Goal: Task Accomplishment & Management: Manage account settings

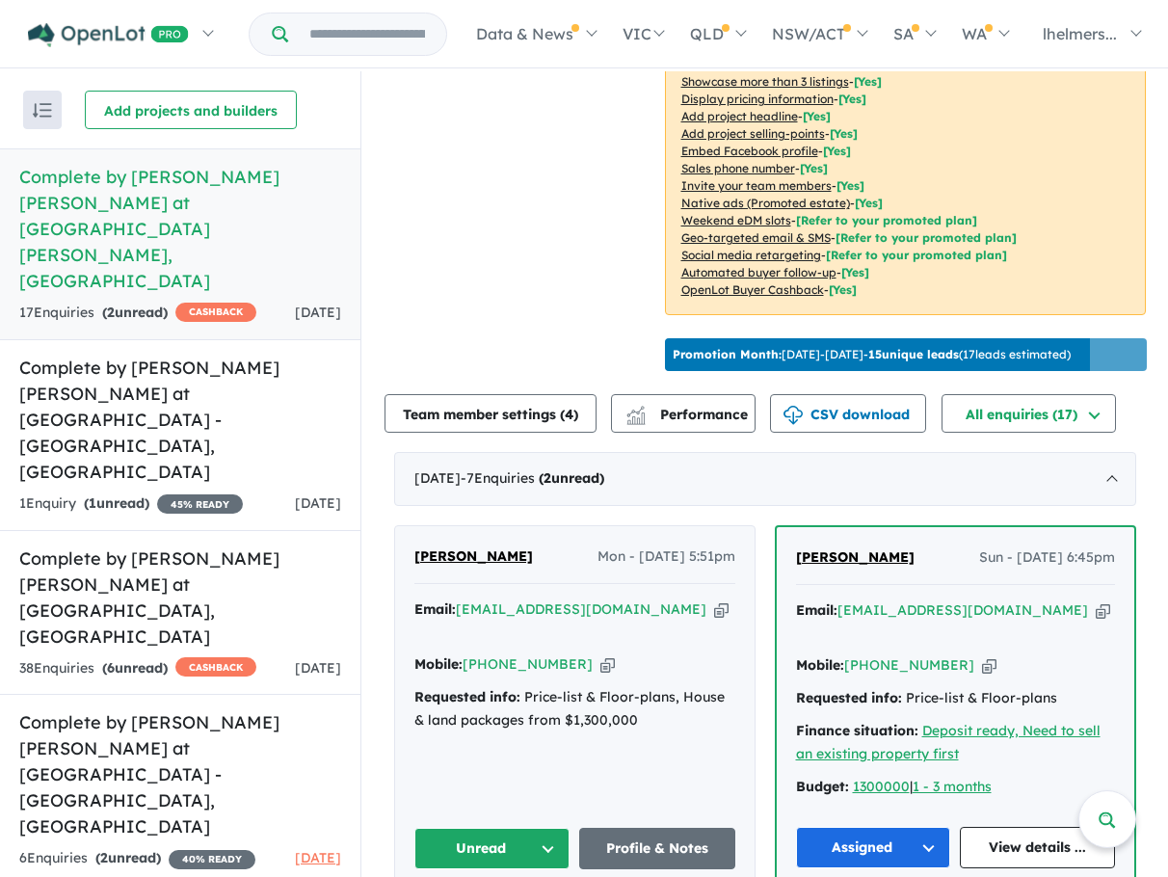
scroll to position [578, 0]
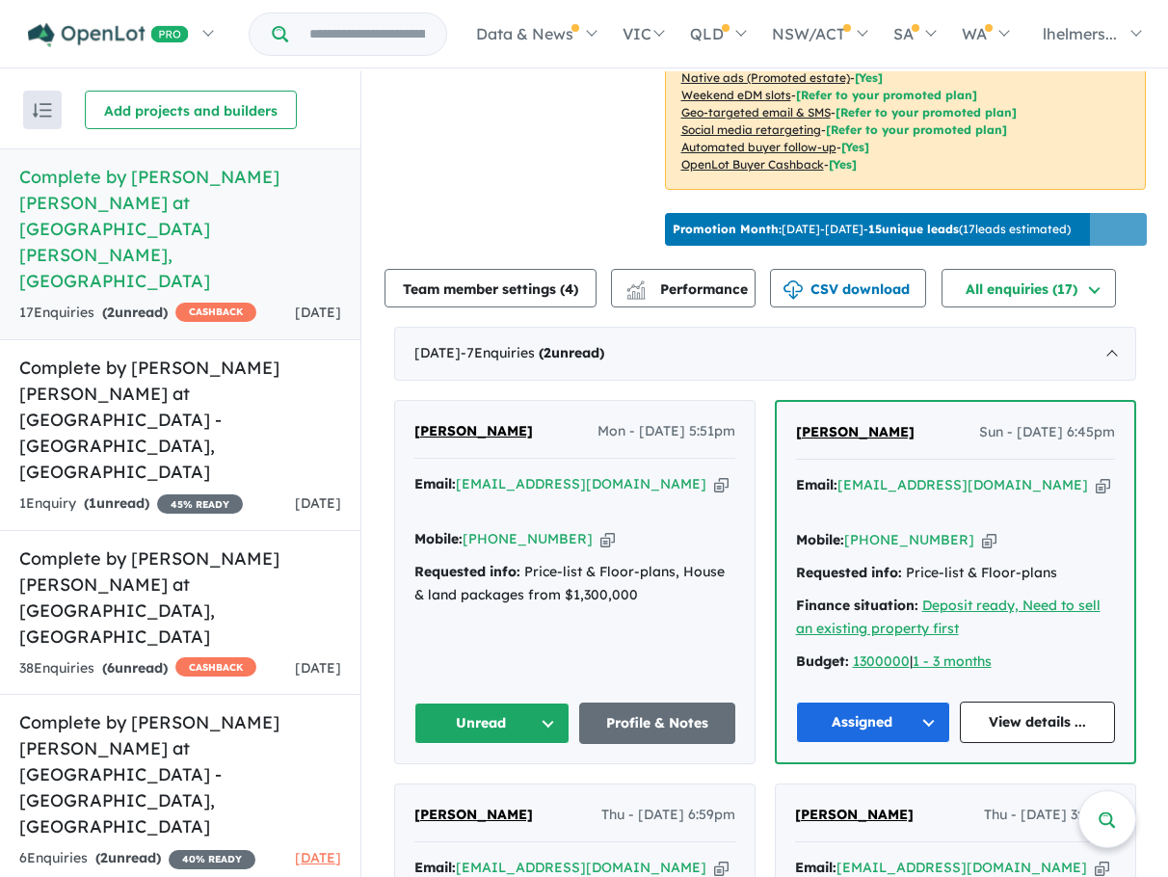
click at [857, 713] on button "Assigned" at bounding box center [873, 722] width 155 height 41
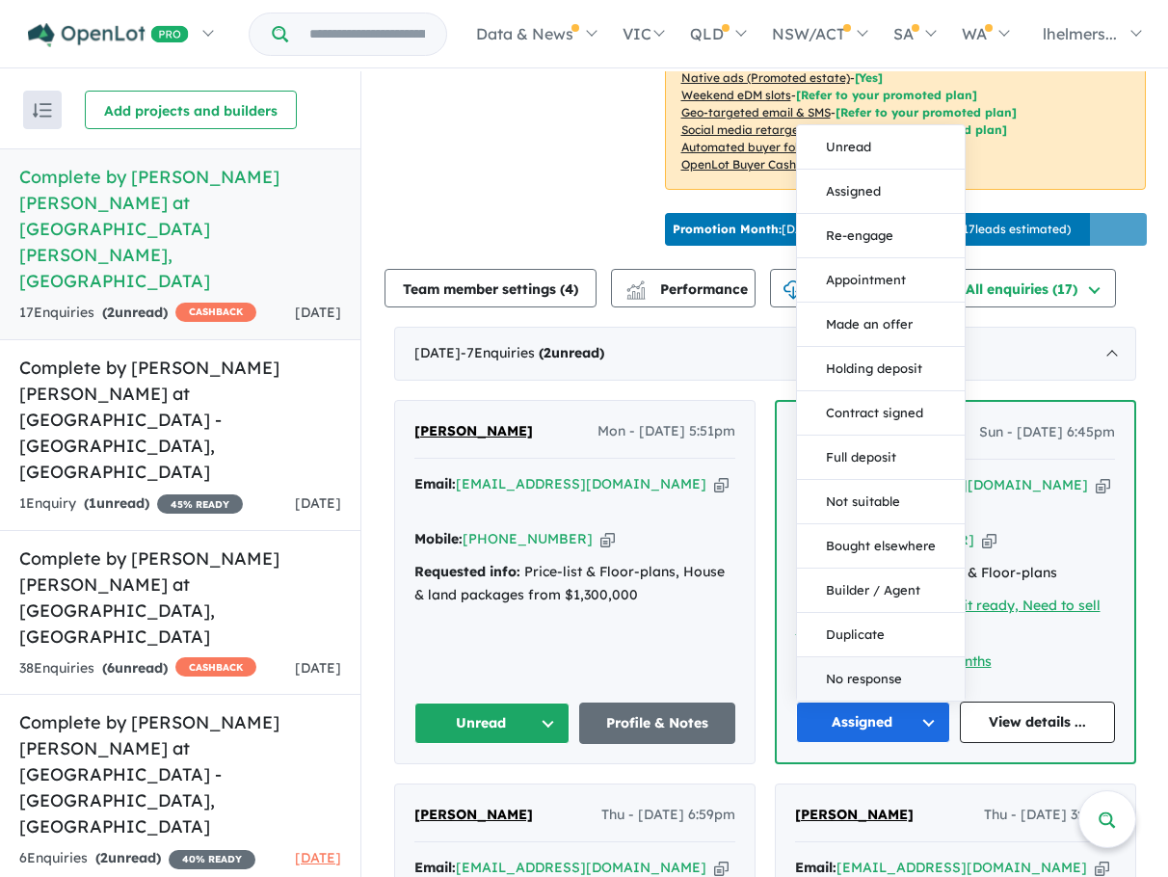
click at [867, 678] on button "No response" at bounding box center [881, 678] width 168 height 43
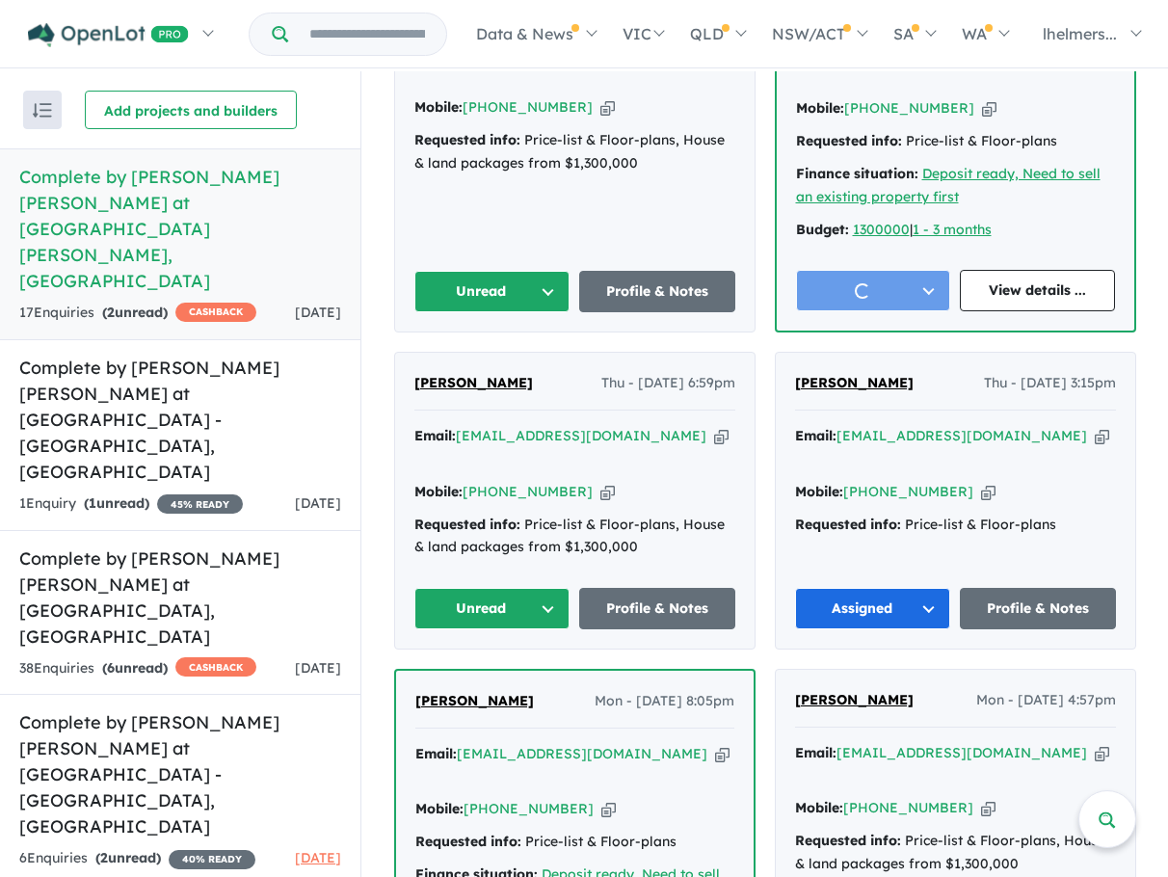
scroll to position [1060, 0]
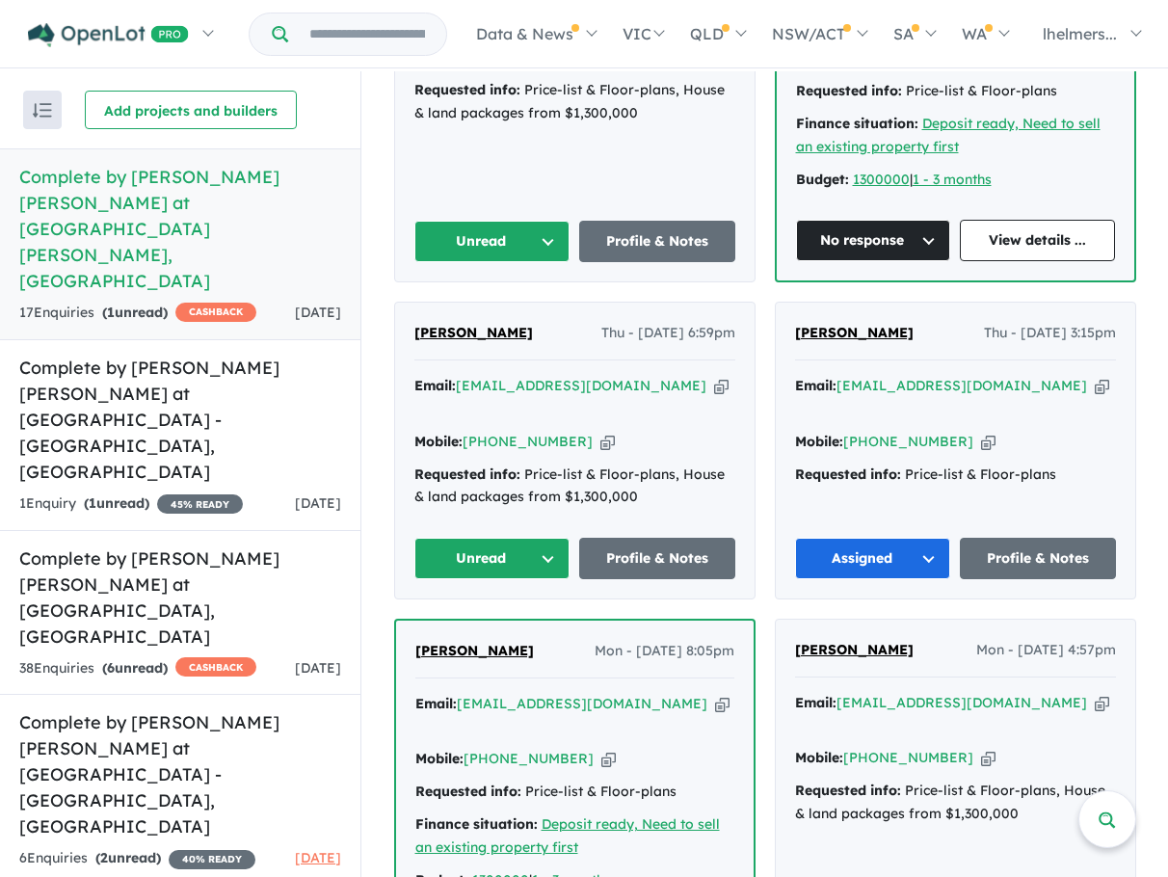
click at [895, 552] on button "Assigned" at bounding box center [873, 558] width 156 height 41
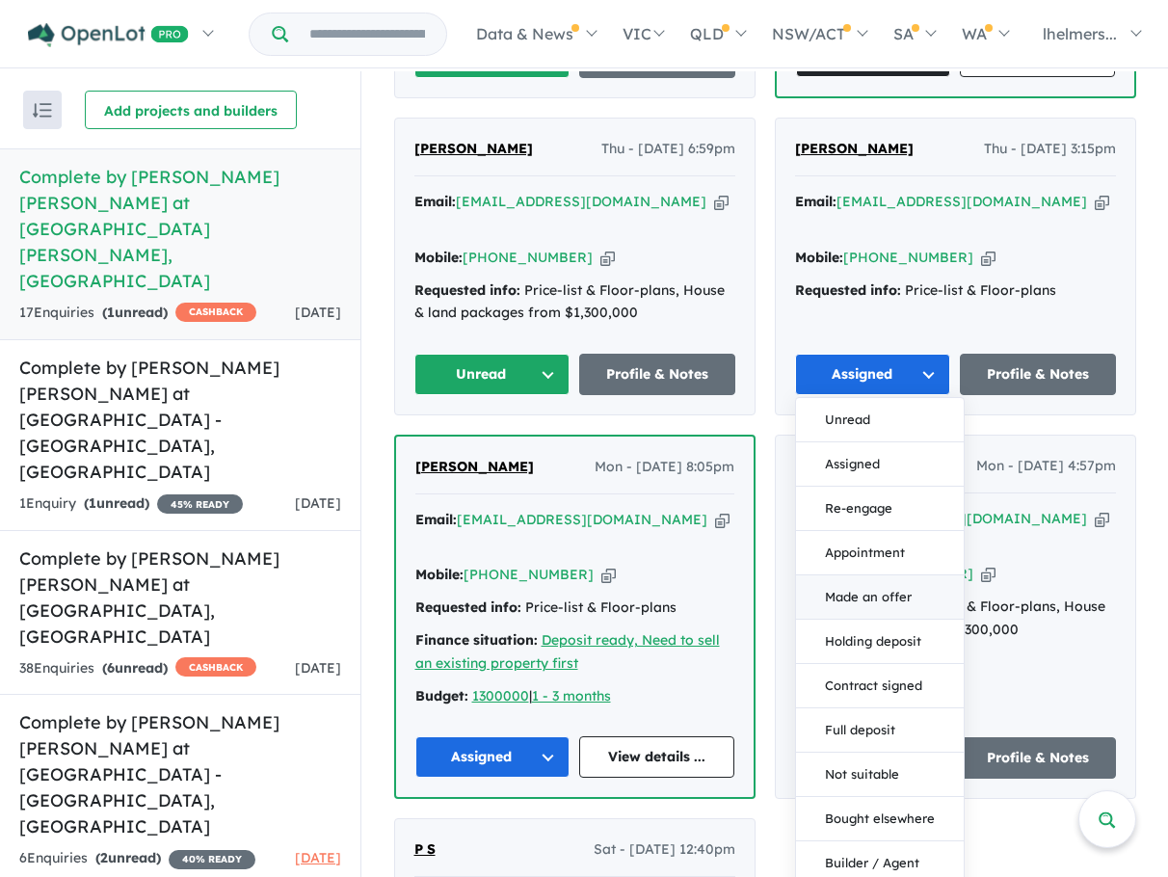
scroll to position [1253, 0]
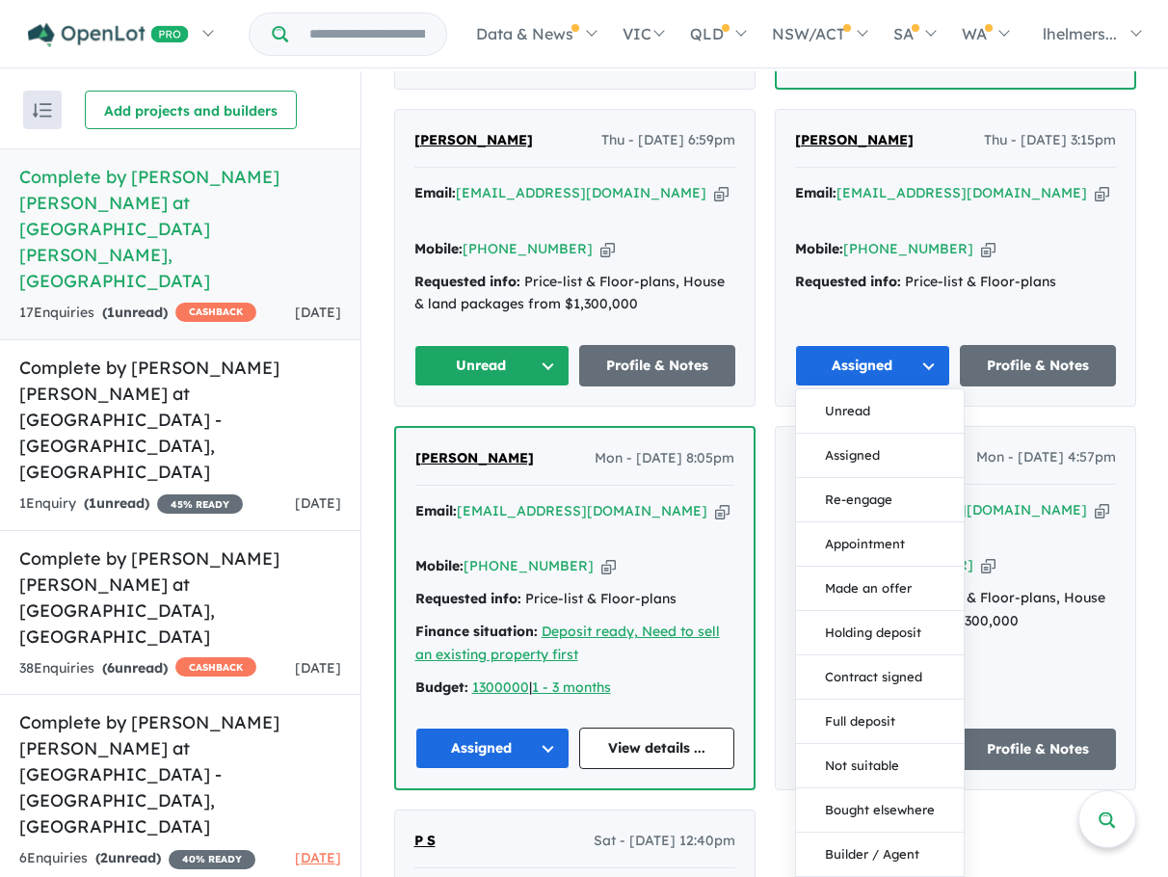
click at [1039, 634] on div "[PERSON_NAME] - [DATE] 4:57pm Email: [EMAIL_ADDRESS][DOMAIN_NAME] Copied! Mobil…" at bounding box center [955, 608] width 359 height 362
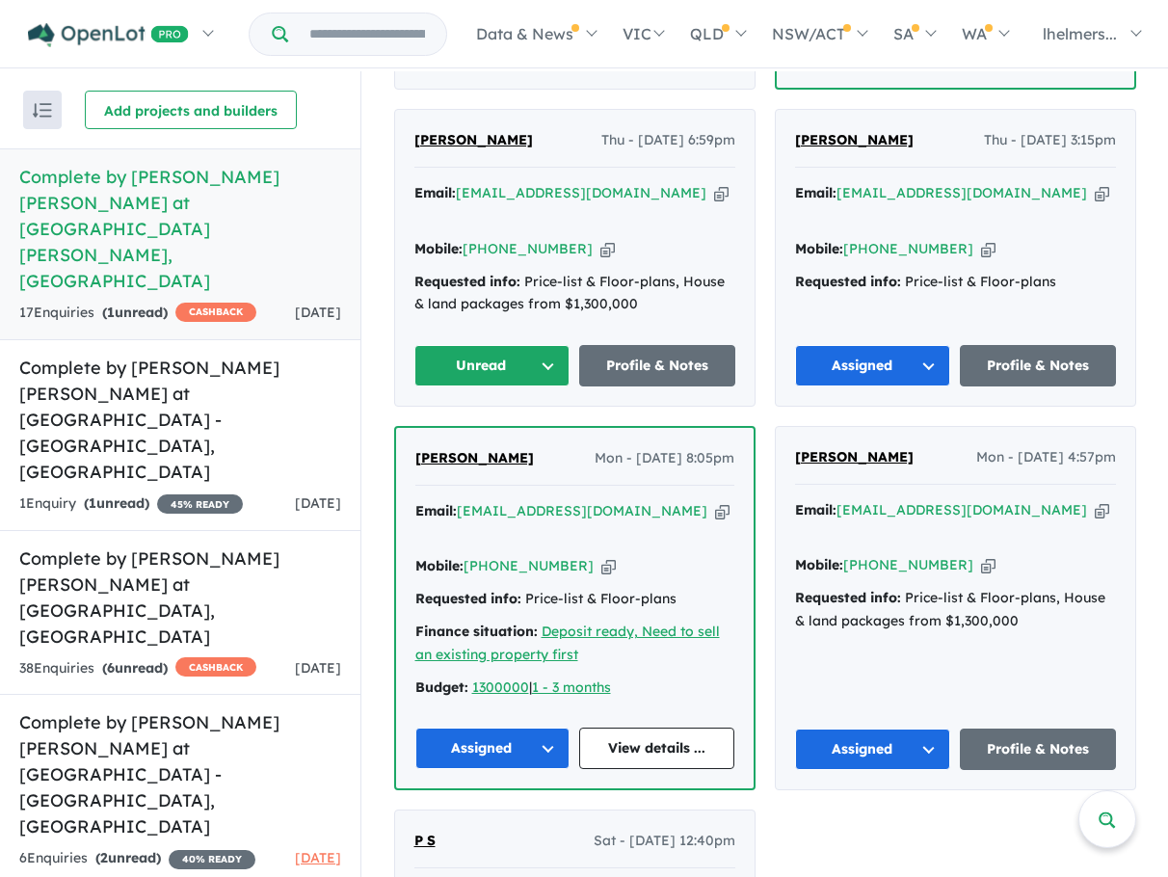
click at [548, 738] on button "Assigned" at bounding box center [492, 748] width 155 height 41
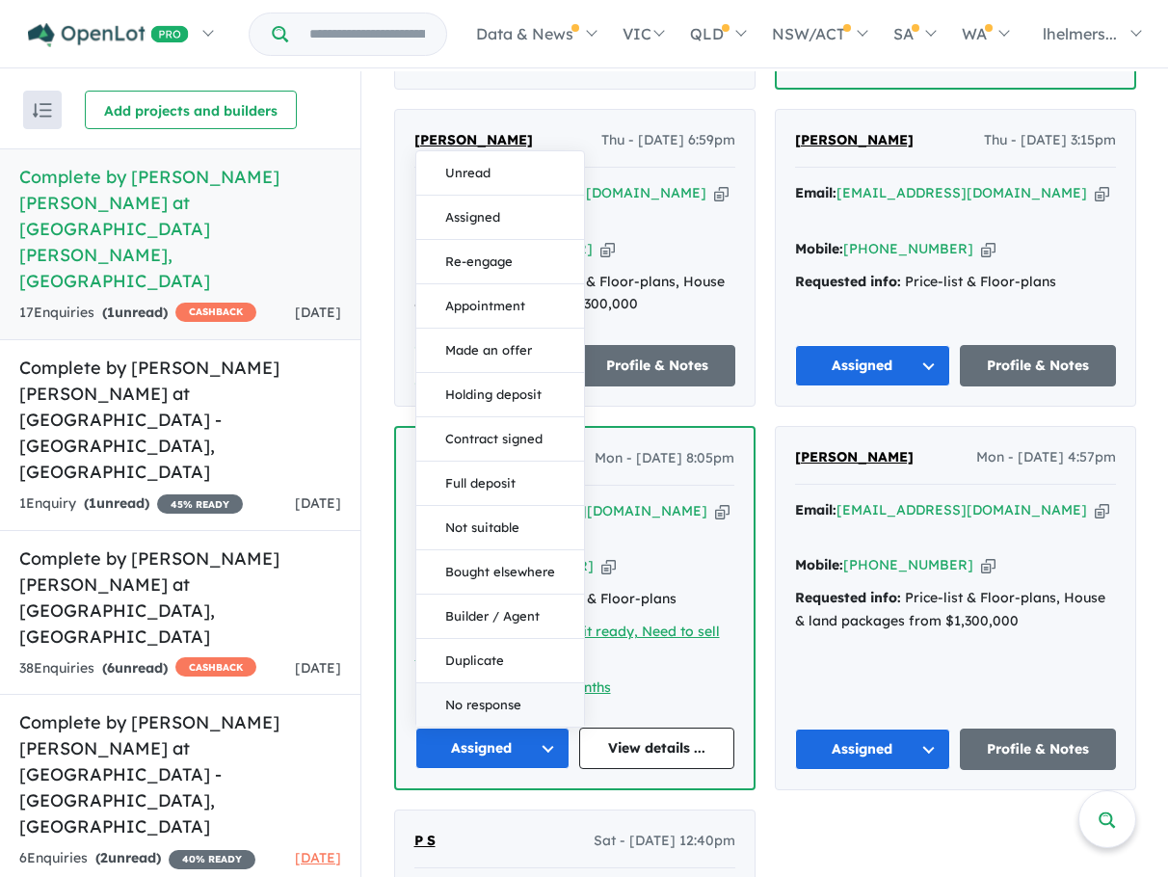
click at [538, 700] on button "No response" at bounding box center [500, 704] width 168 height 43
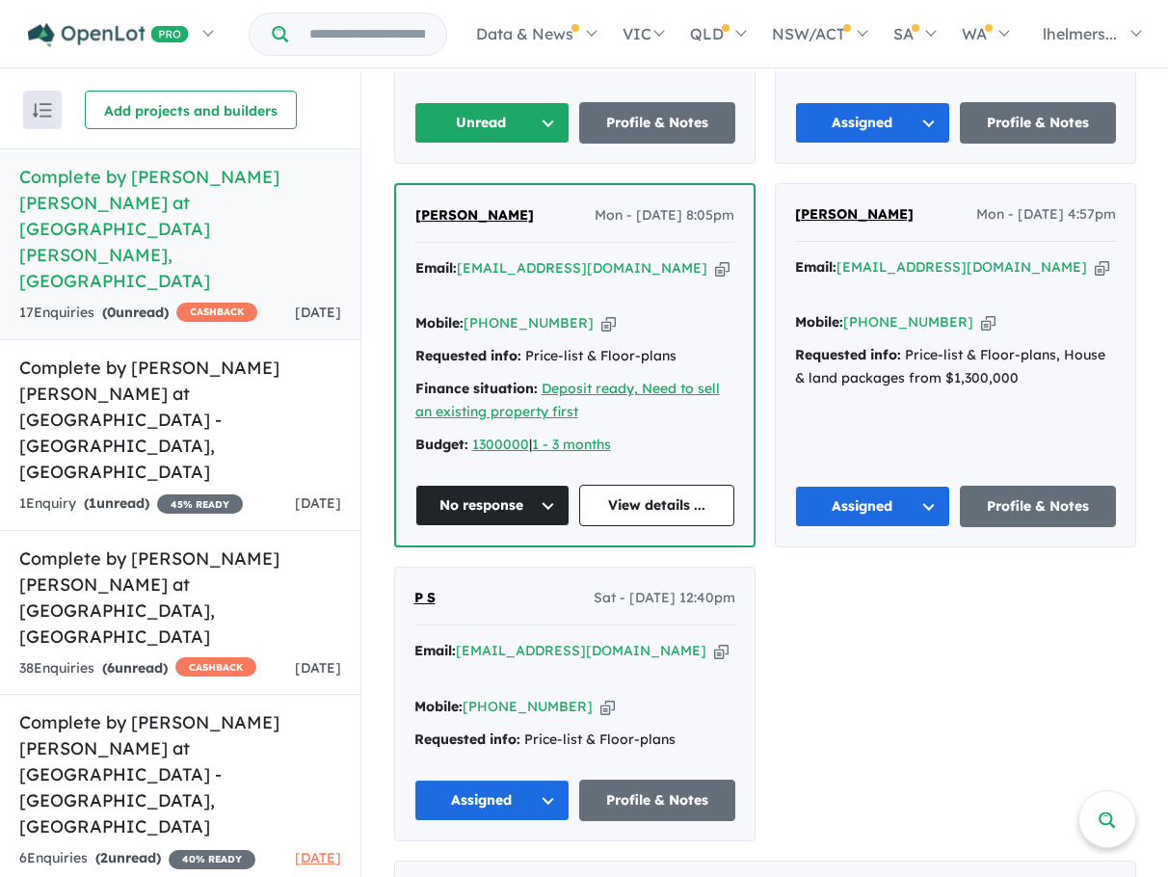
scroll to position [1518, 0]
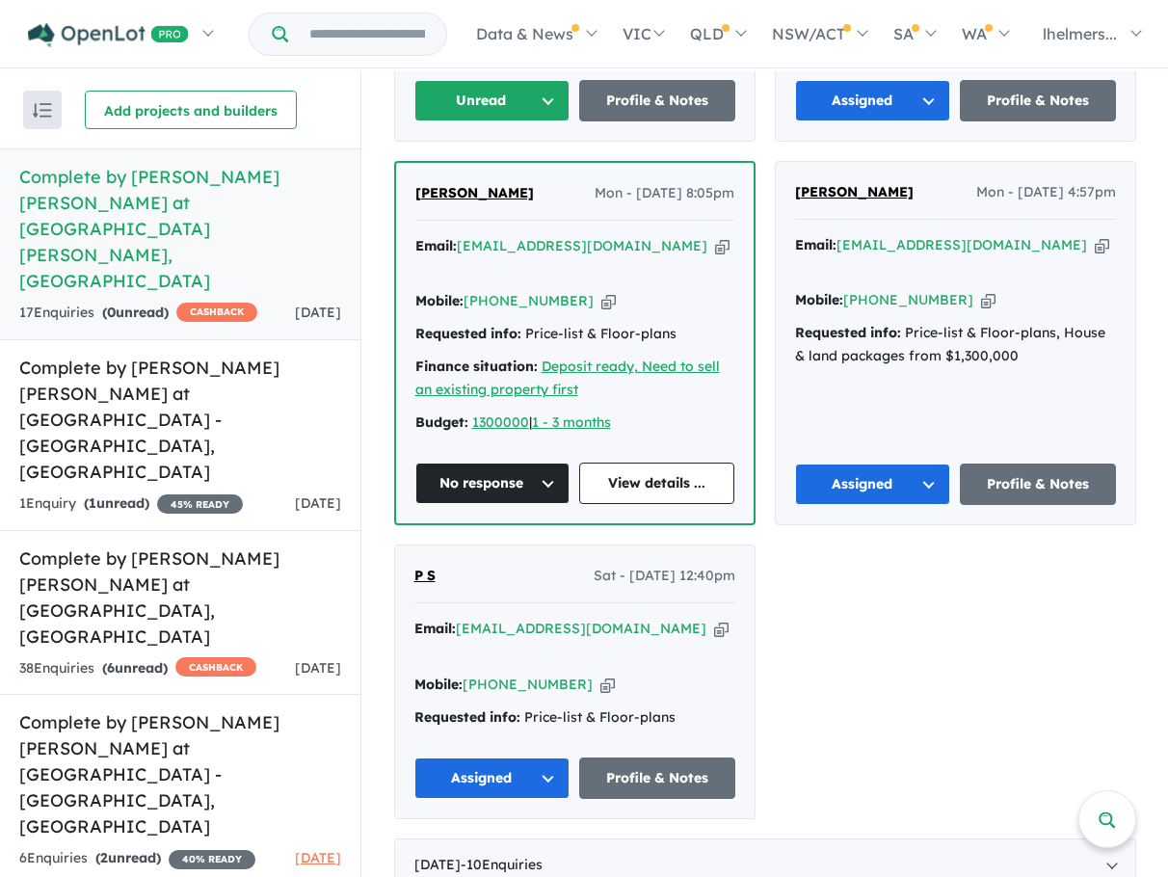
click at [540, 757] on button "Assigned" at bounding box center [492, 777] width 156 height 41
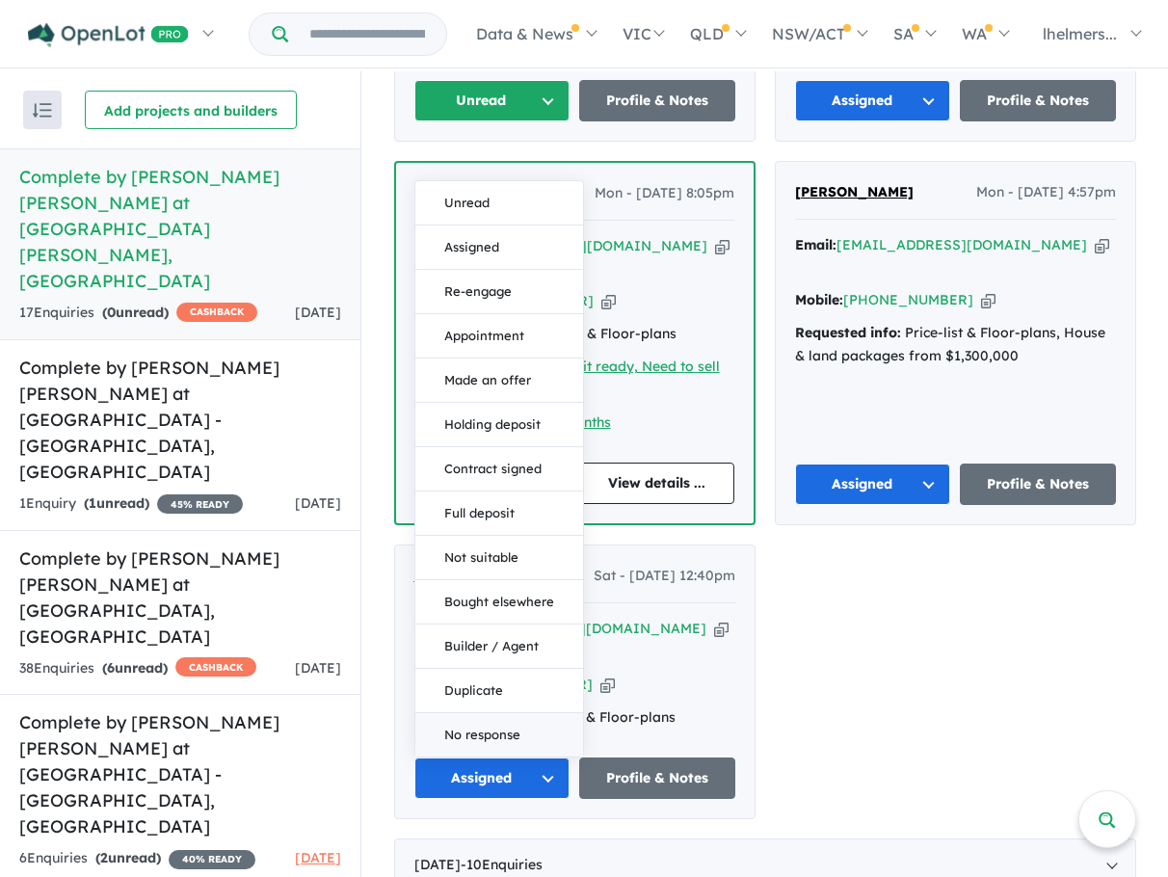
click at [523, 713] on button "No response" at bounding box center [499, 734] width 168 height 43
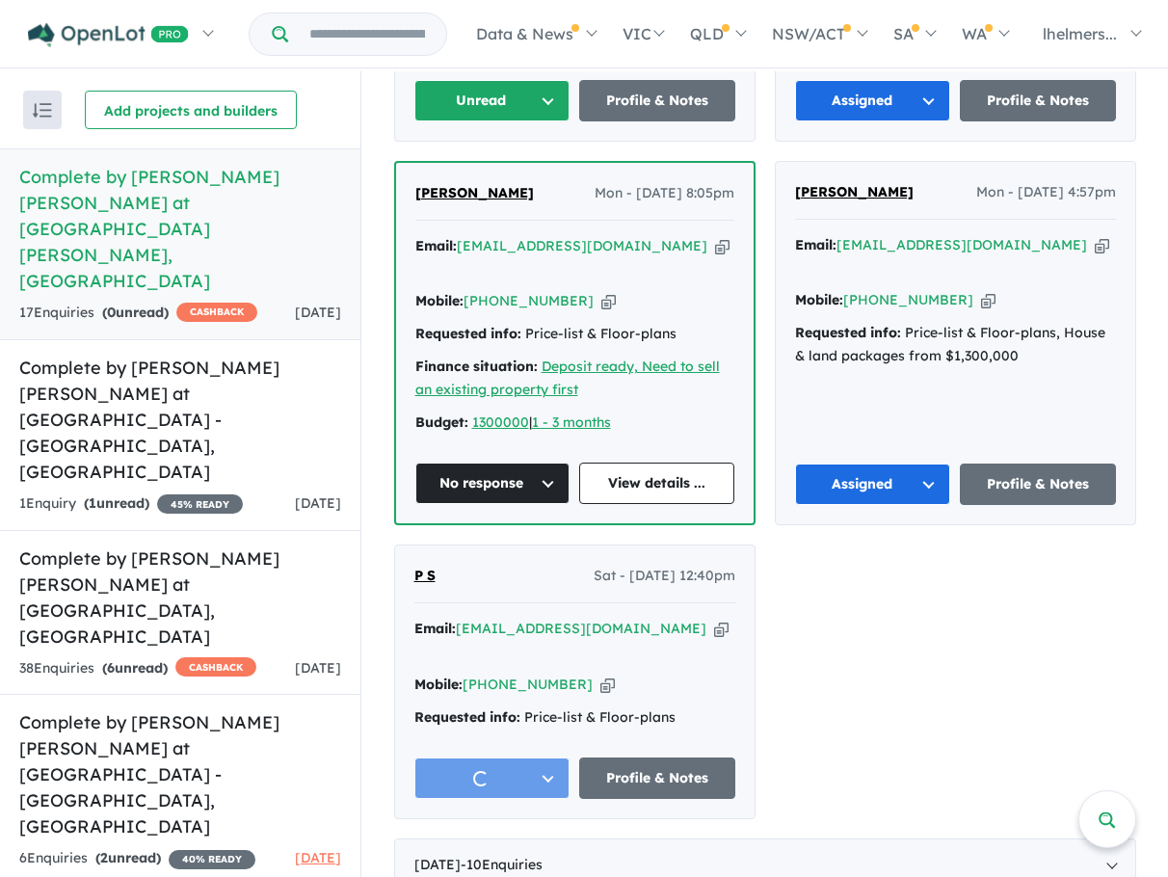
scroll to position [3, 0]
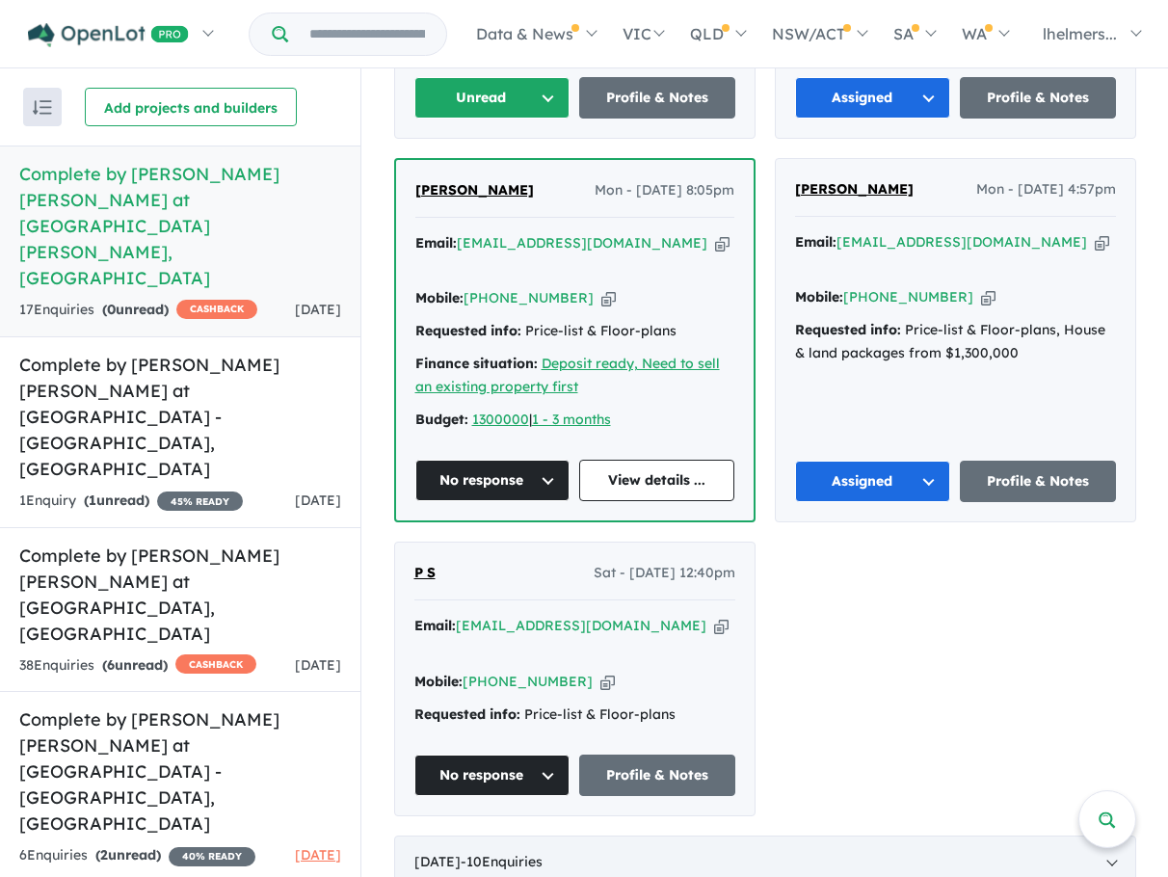
click at [707, 835] on div "[DATE] - 10 Enquir ies ( 0 unread)" at bounding box center [765, 862] width 742 height 54
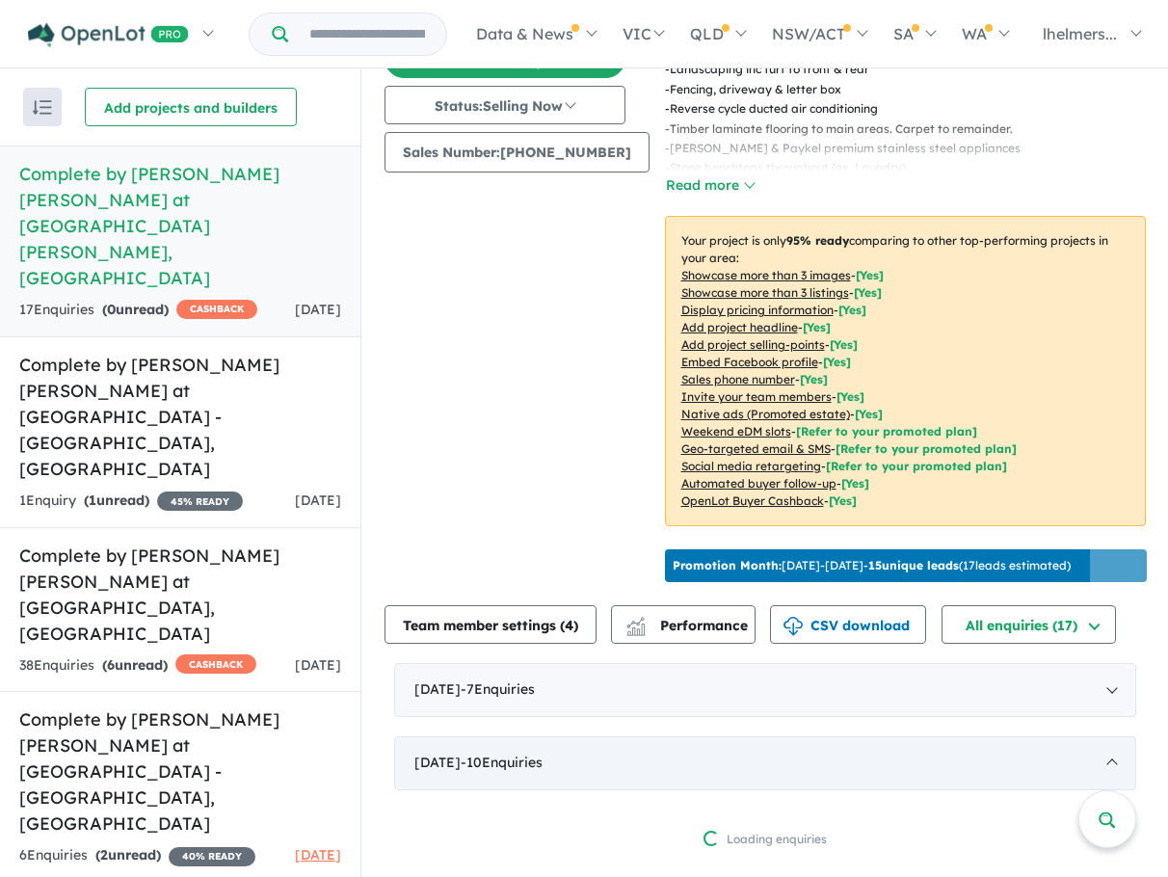
scroll to position [812, 0]
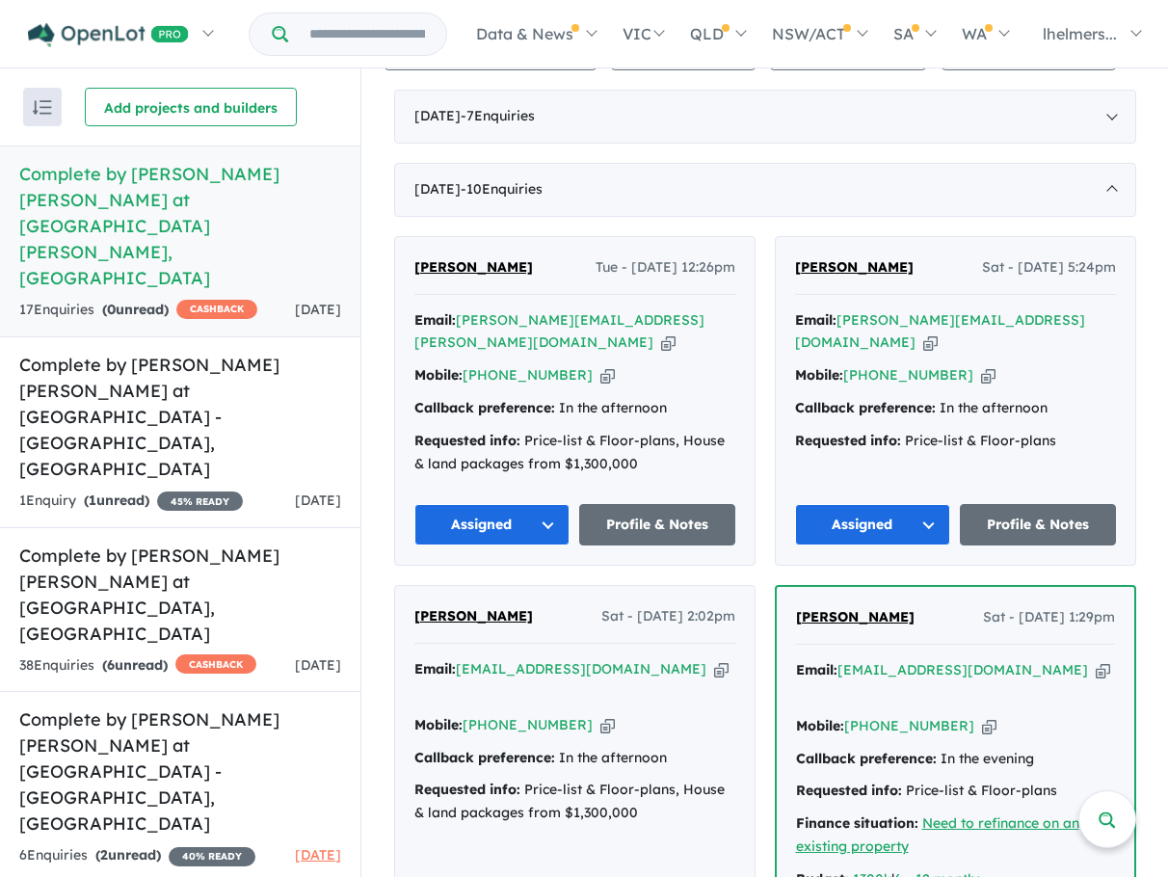
click at [527, 506] on button "Assigned" at bounding box center [492, 524] width 156 height 41
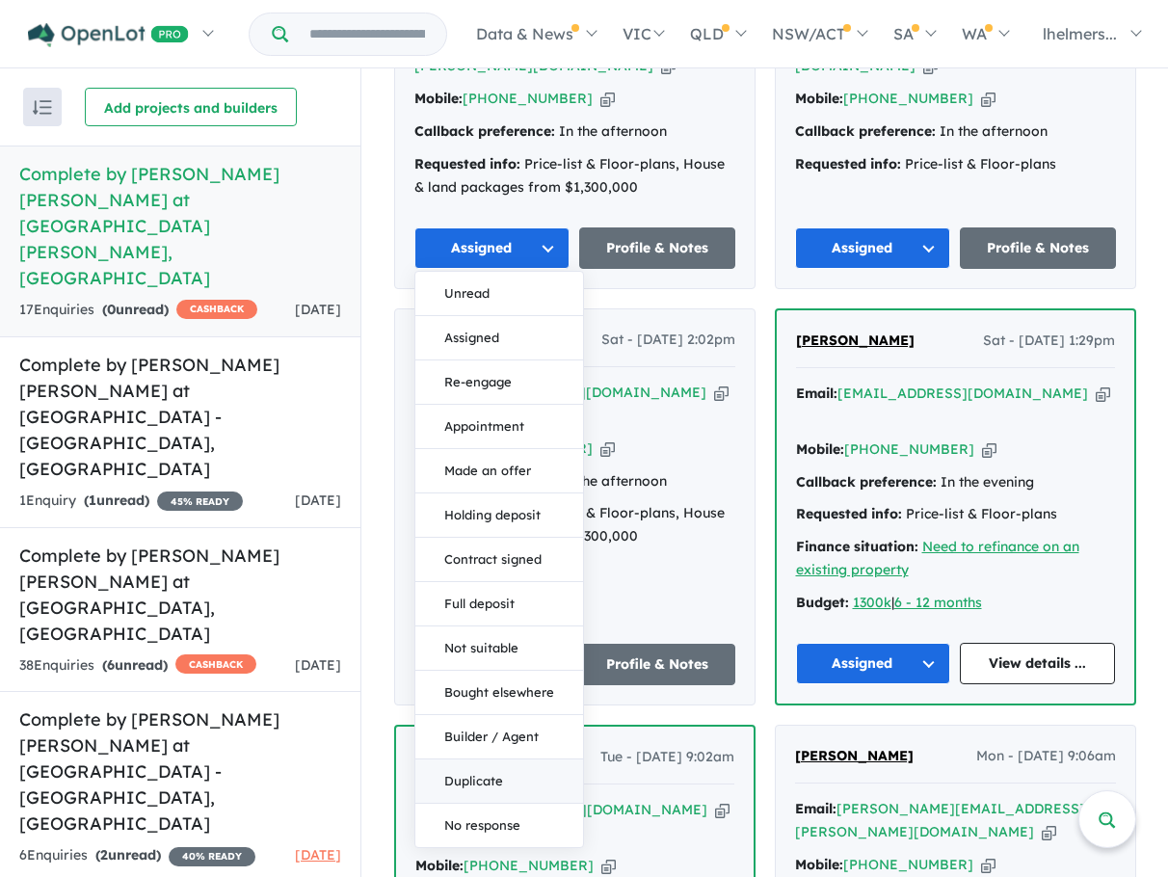
scroll to position [1101, 0]
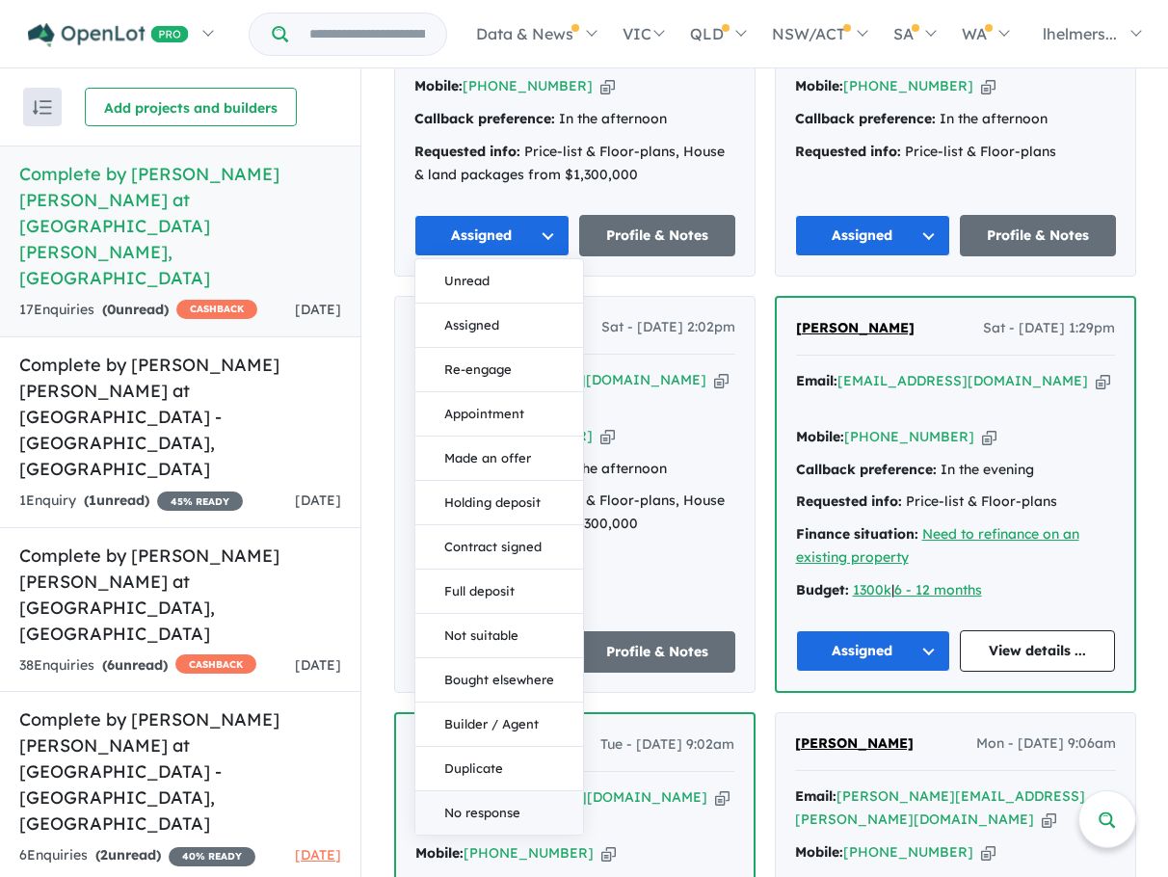
click at [507, 791] on button "No response" at bounding box center [499, 812] width 168 height 43
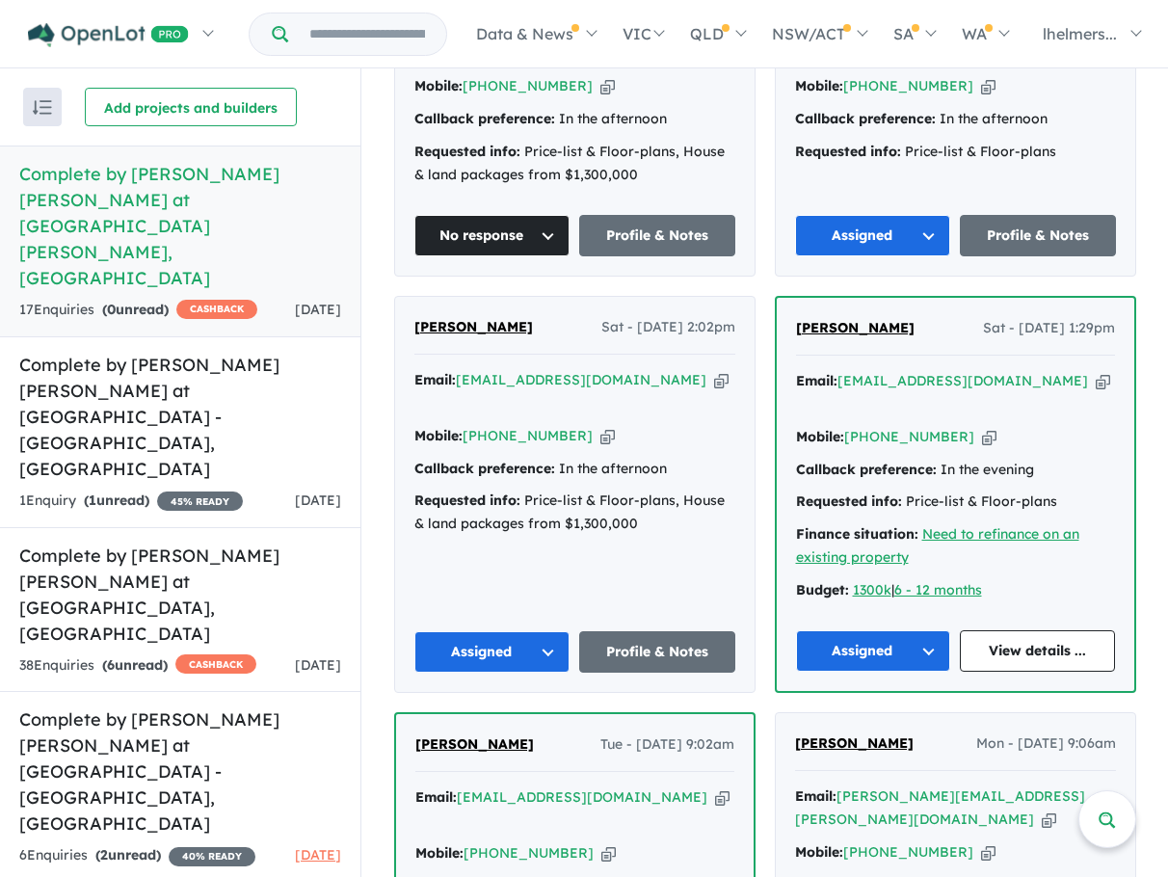
click at [881, 630] on button "Assigned" at bounding box center [873, 650] width 155 height 41
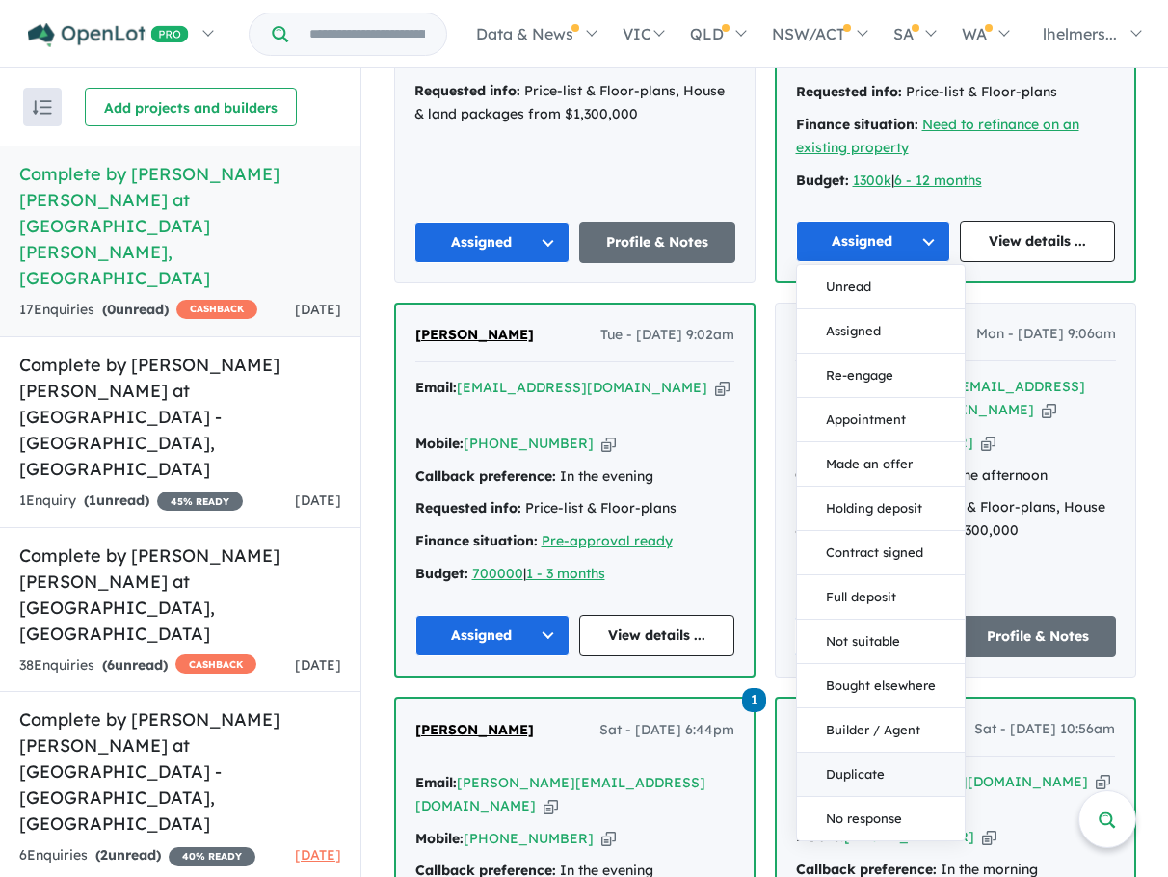
scroll to position [1583, 0]
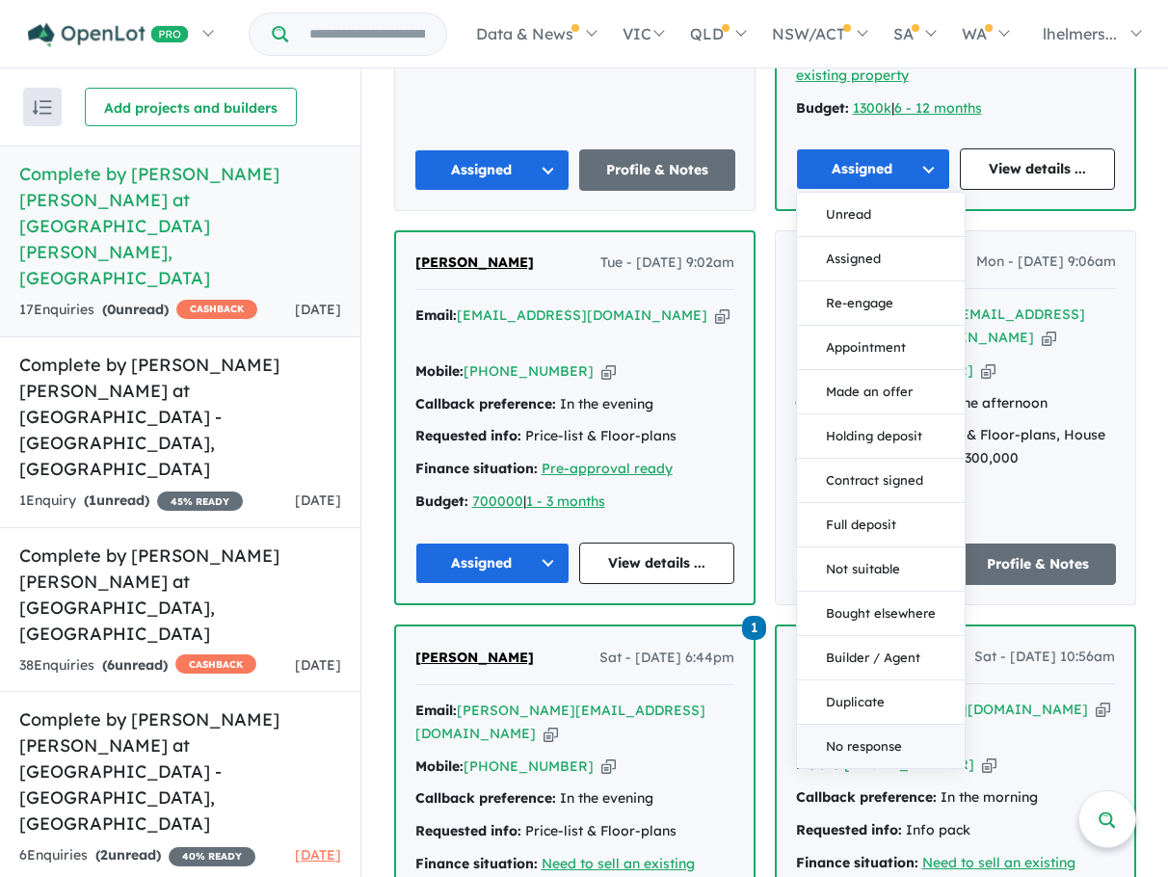
click at [866, 725] on button "No response" at bounding box center [881, 746] width 168 height 43
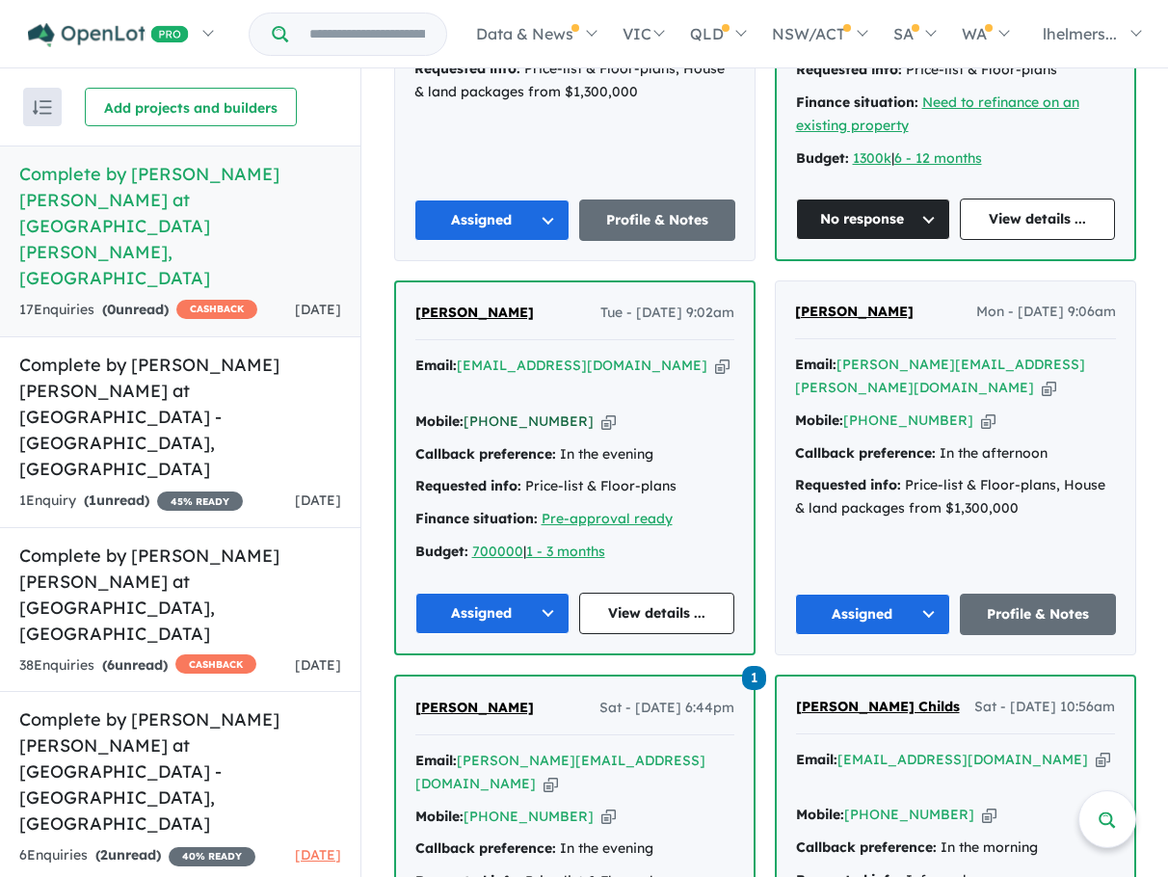
scroll to position [1391, 0]
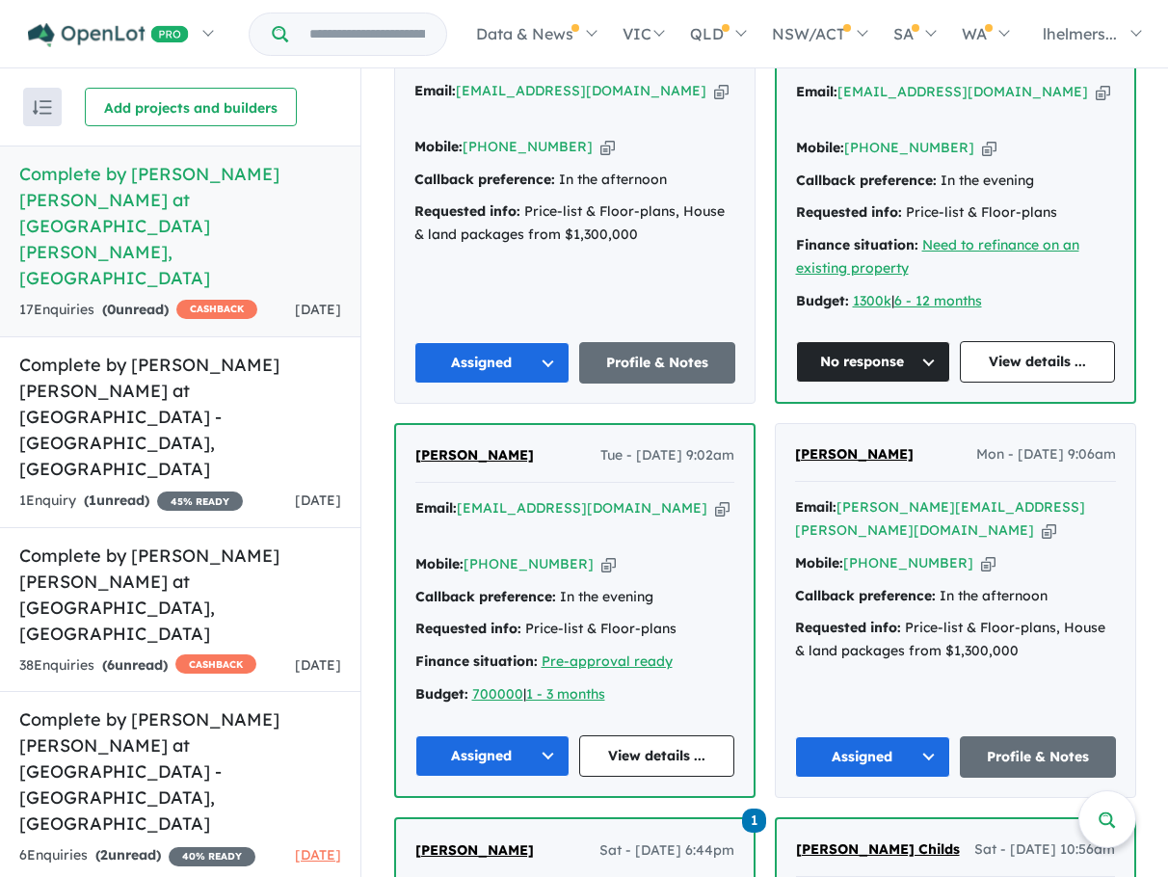
click at [497, 735] on button "Assigned" at bounding box center [492, 755] width 155 height 41
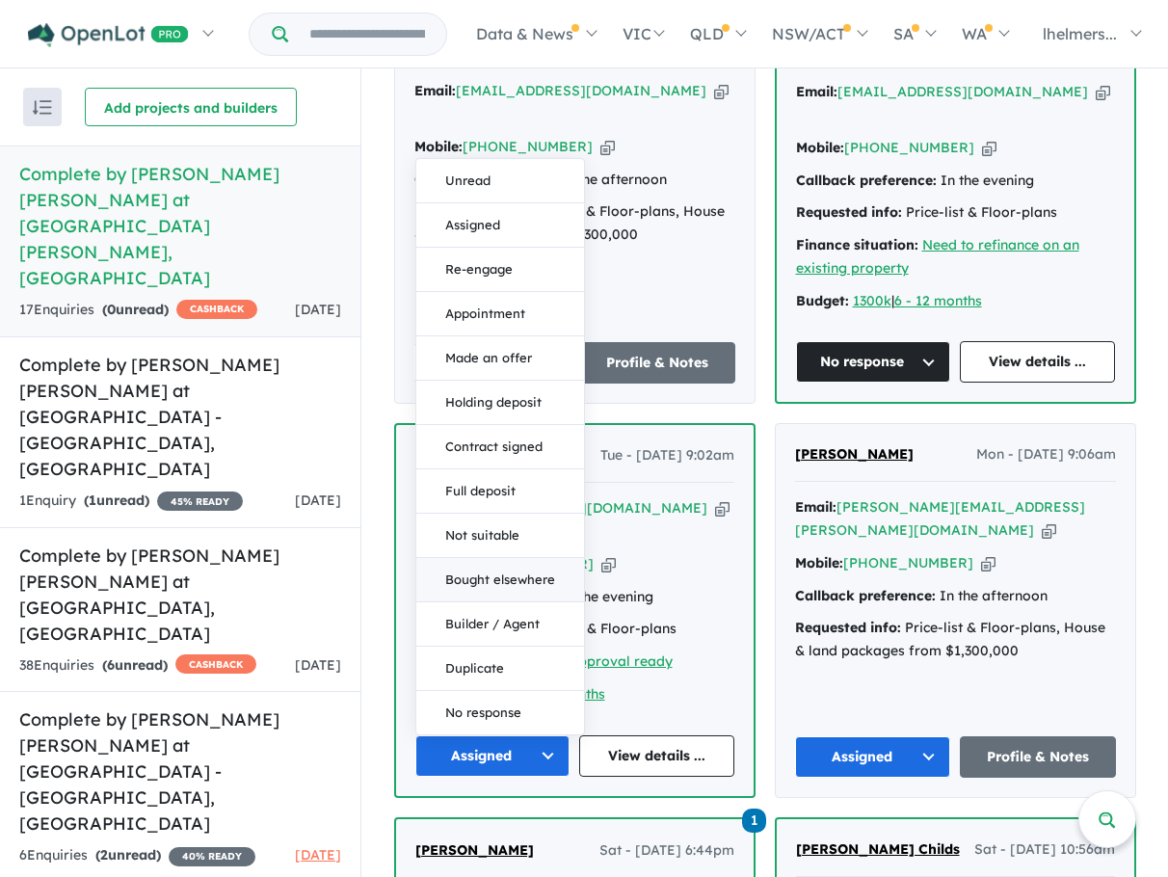
click at [510, 558] on button "Bought elsewhere" at bounding box center [500, 580] width 168 height 44
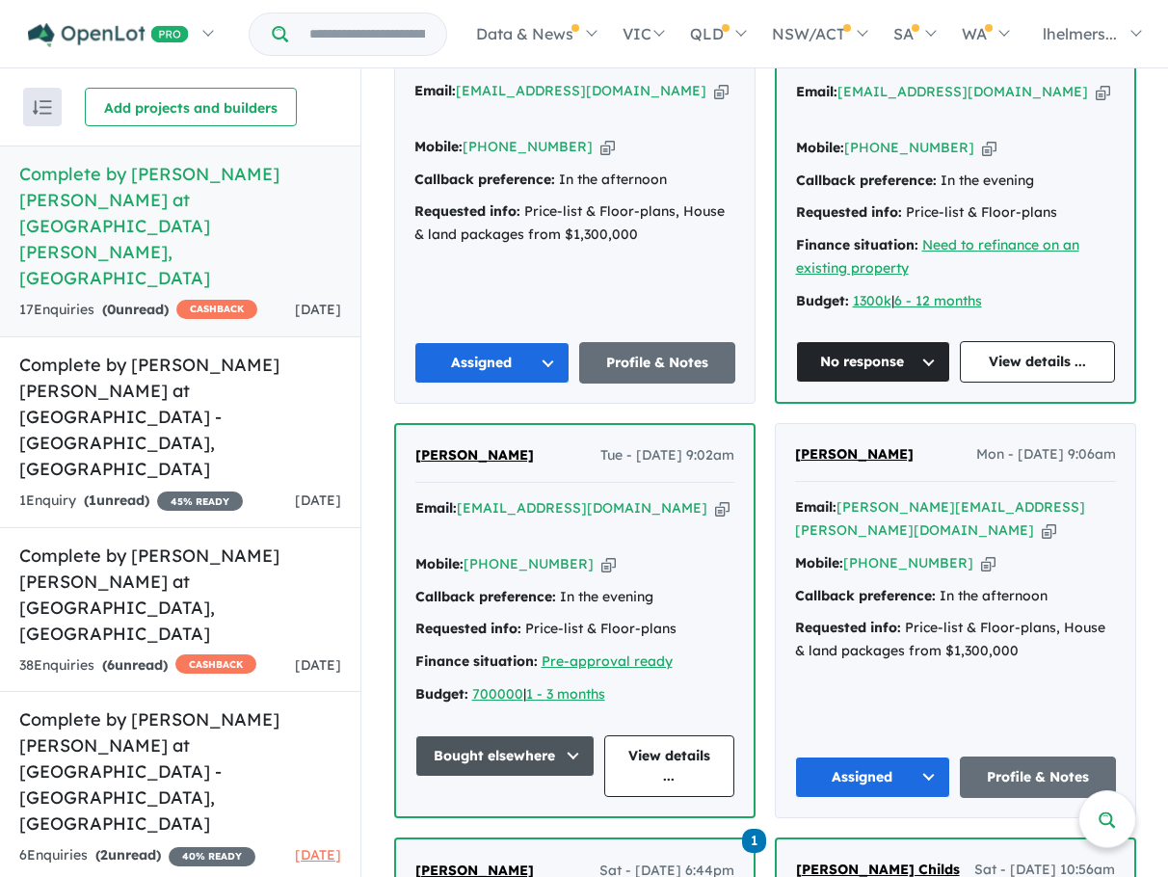
click at [884, 756] on button "Assigned" at bounding box center [873, 776] width 156 height 41
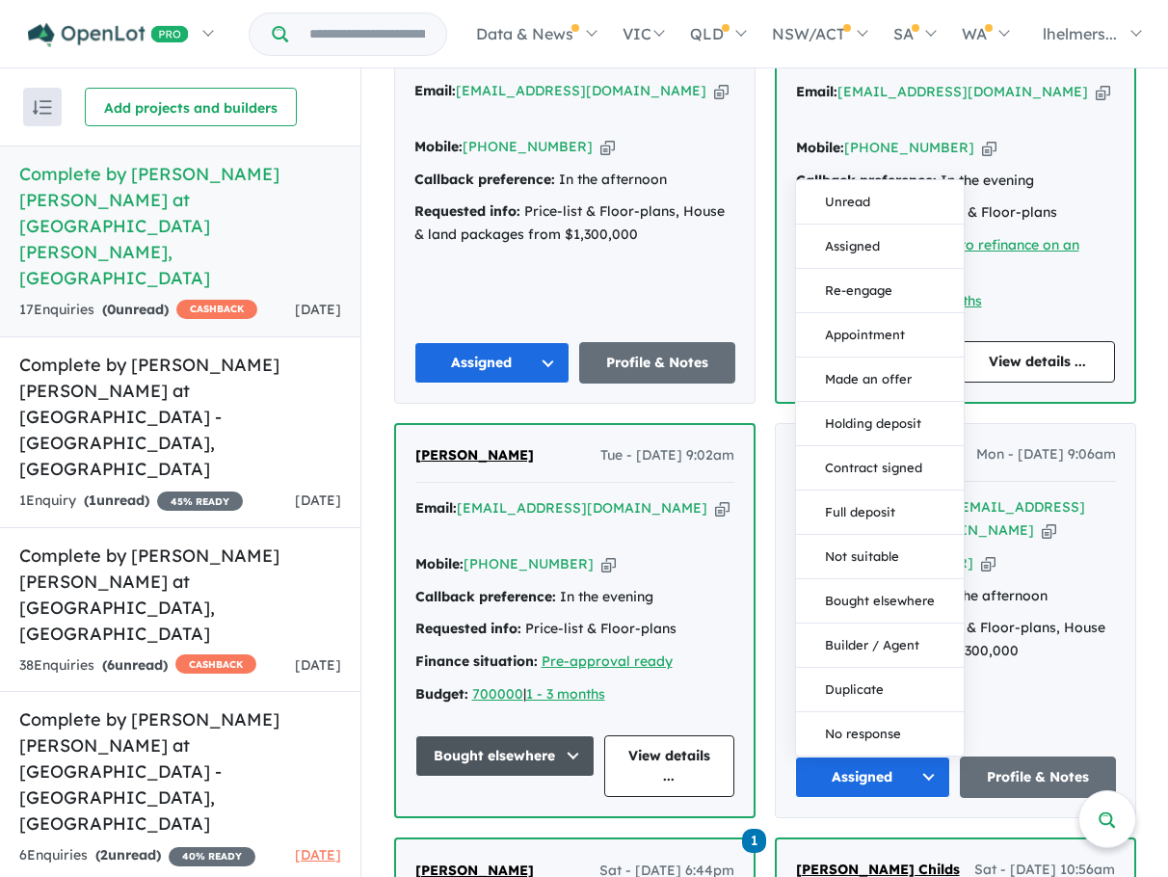
click at [756, 355] on div "[PERSON_NAME] Tue - [DATE] 12:26pm Email: [PERSON_NAME][EMAIL_ADDRESS][PERSON_N…" at bounding box center [765, 639] width 742 height 1962
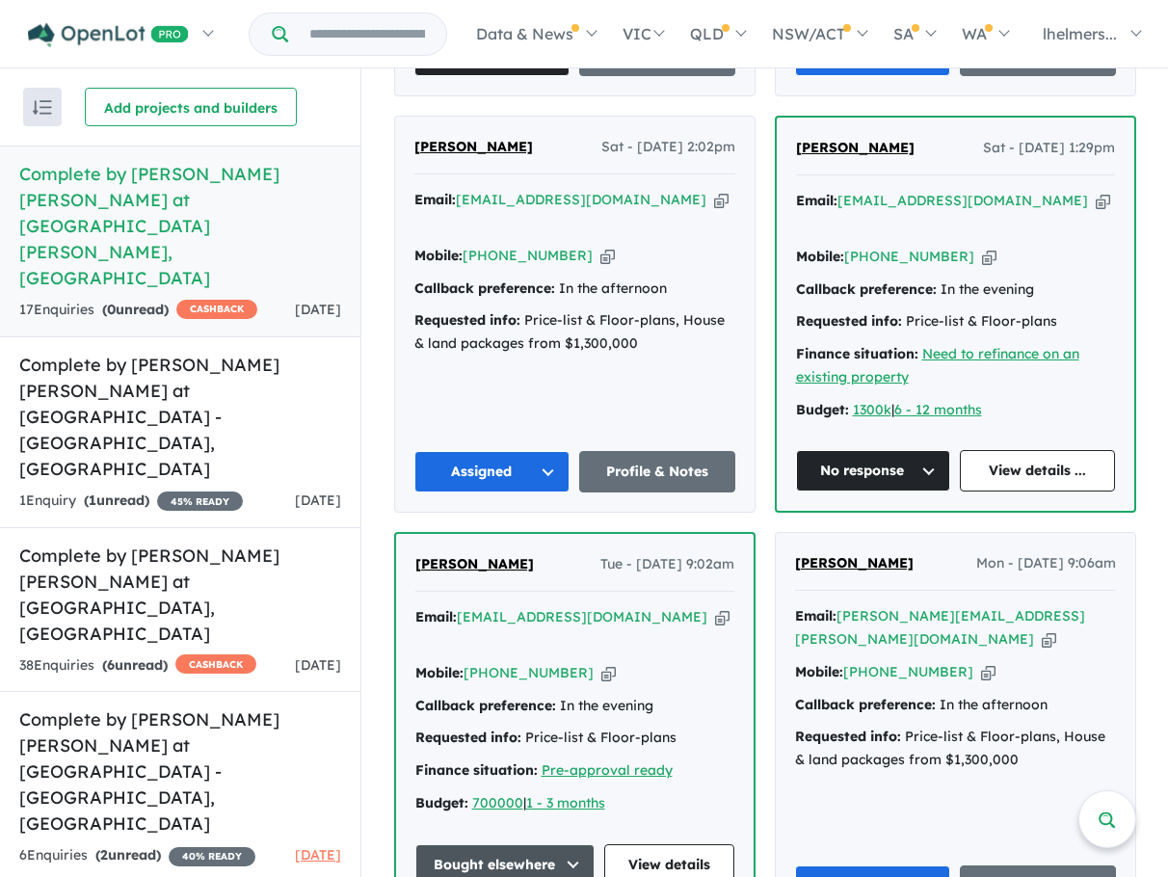
scroll to position [1198, 0]
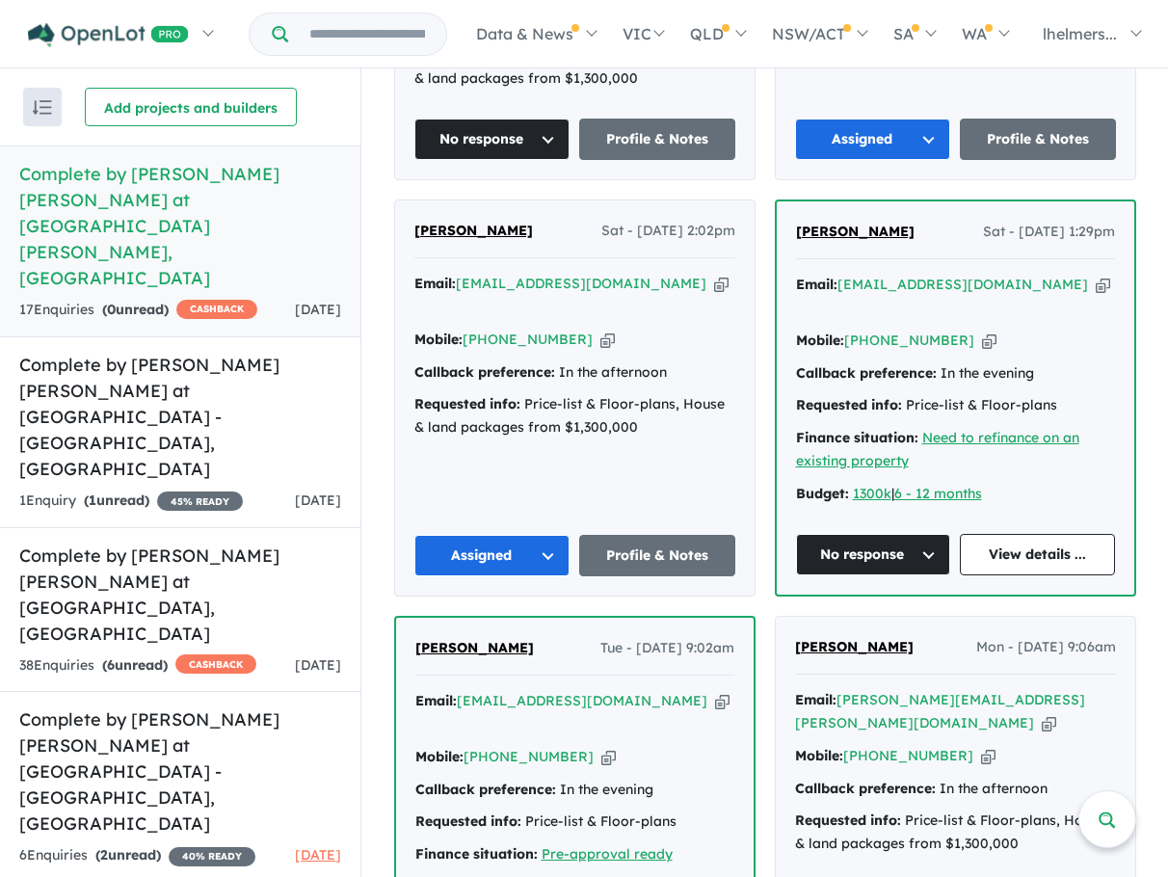
click at [517, 535] on button "Assigned" at bounding box center [492, 555] width 156 height 41
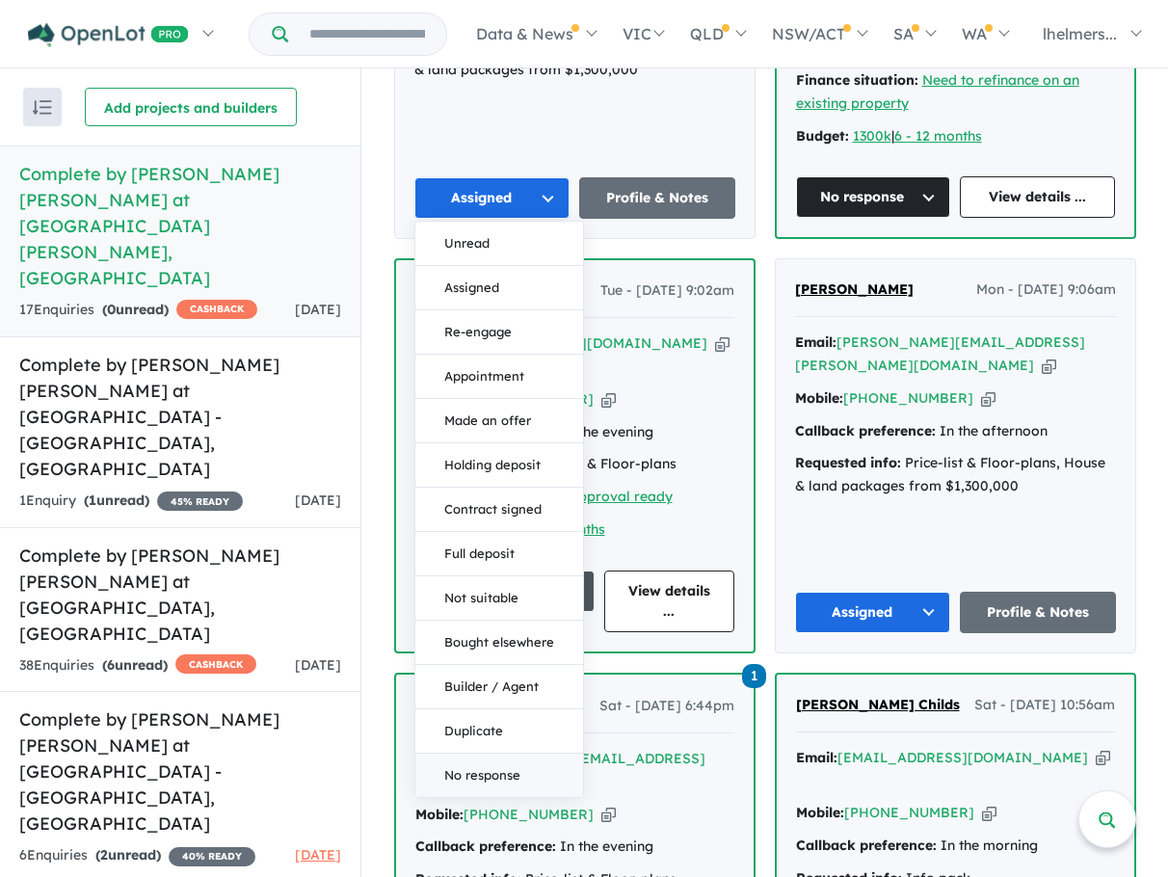
scroll to position [1583, 0]
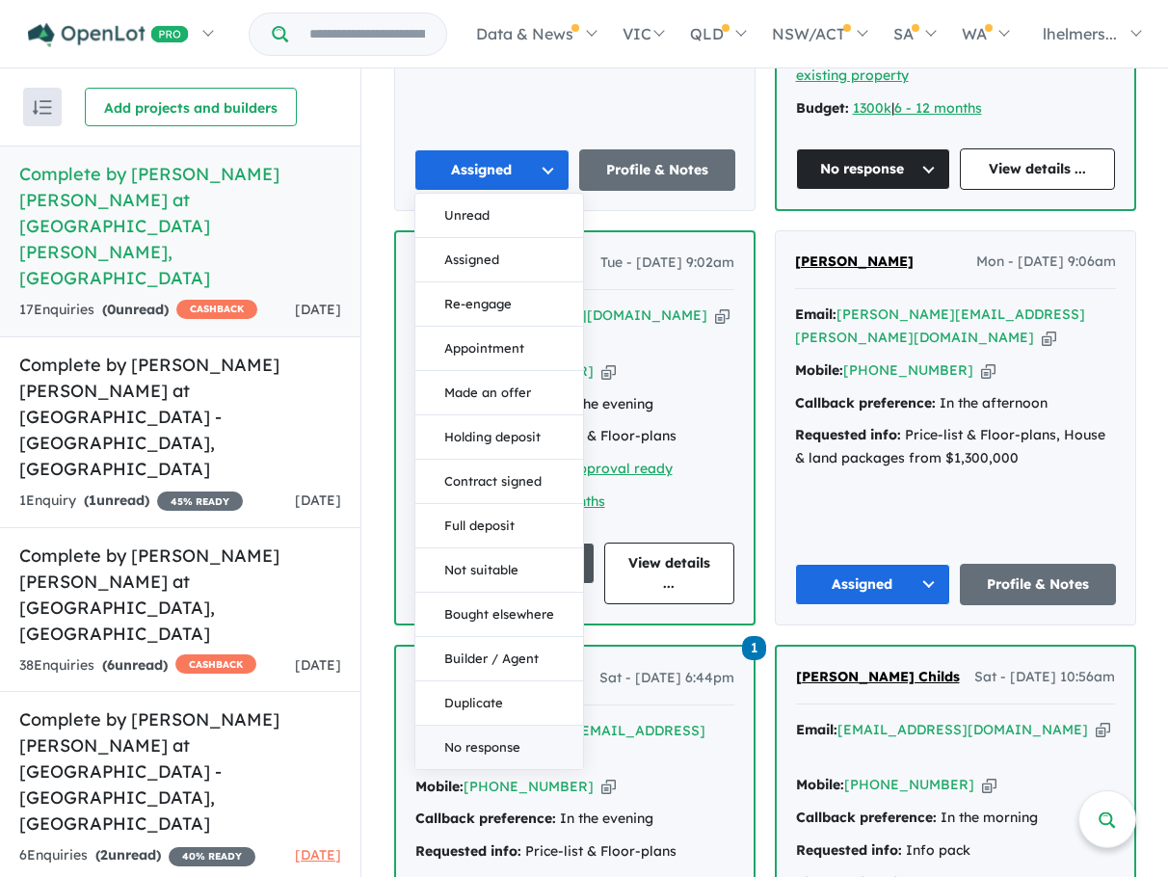
click at [518, 726] on button "No response" at bounding box center [499, 747] width 168 height 43
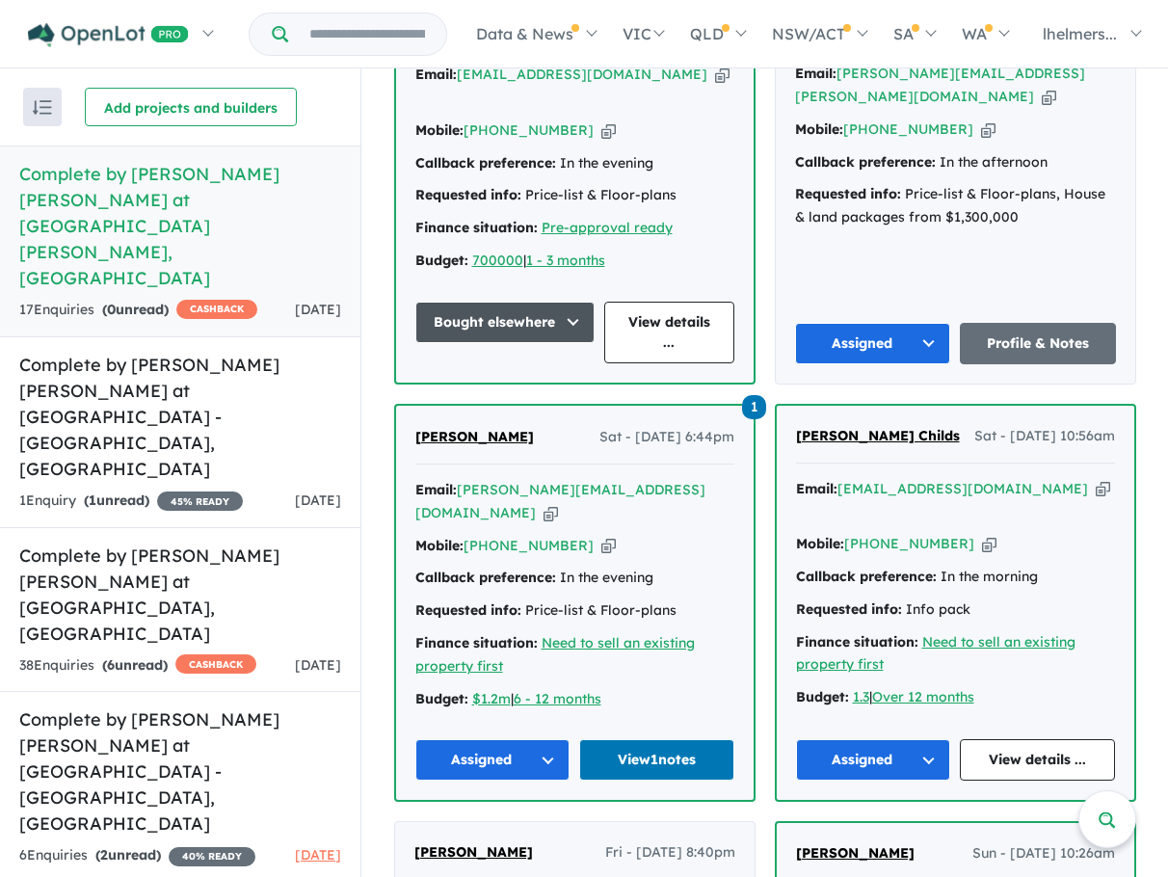
scroll to position [1872, 0]
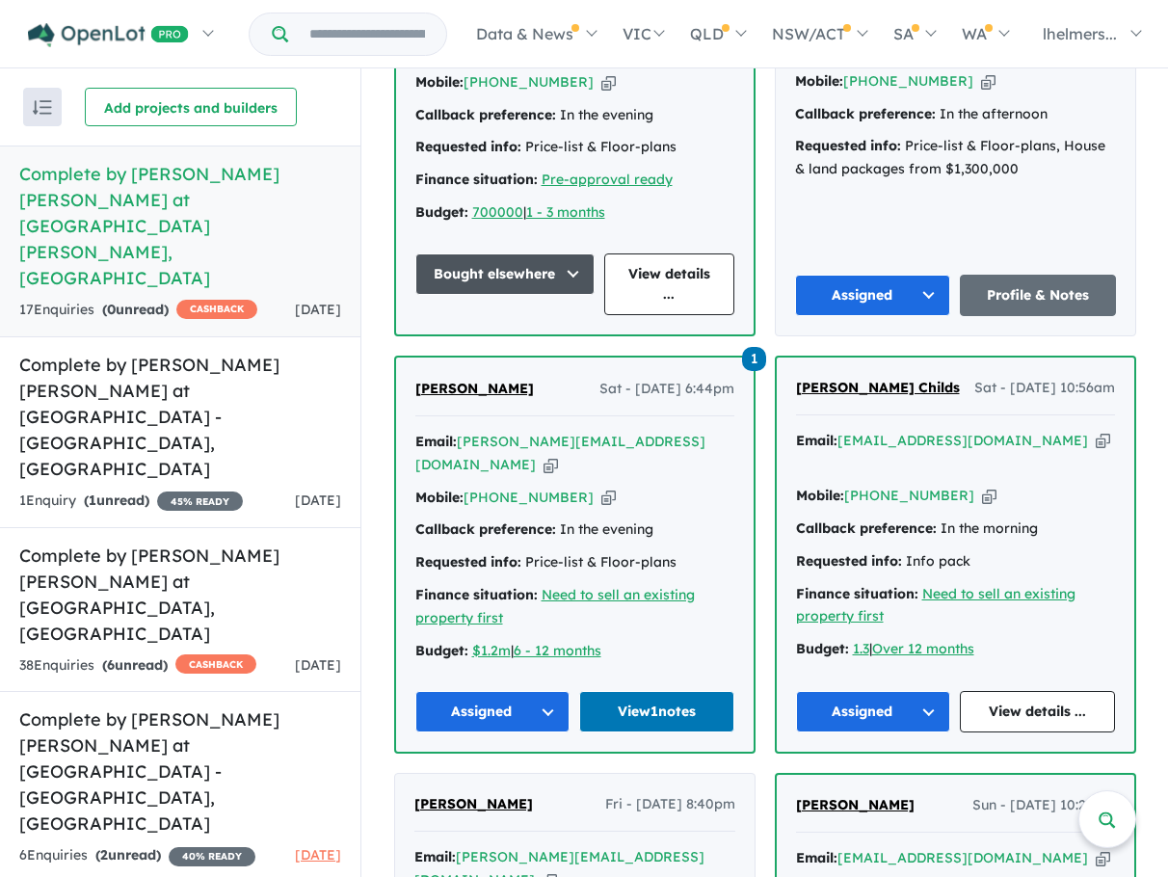
click at [517, 691] on button "Assigned" at bounding box center [492, 711] width 155 height 41
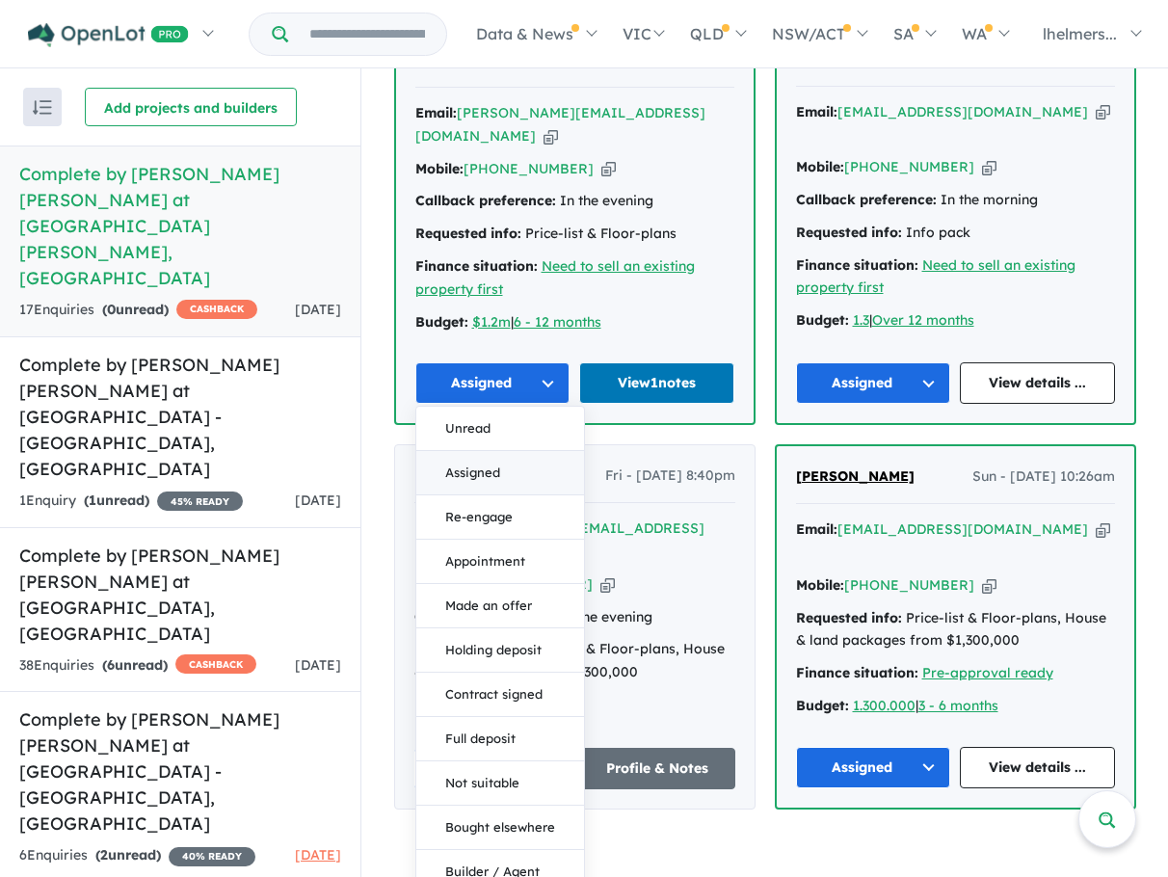
scroll to position [2207, 0]
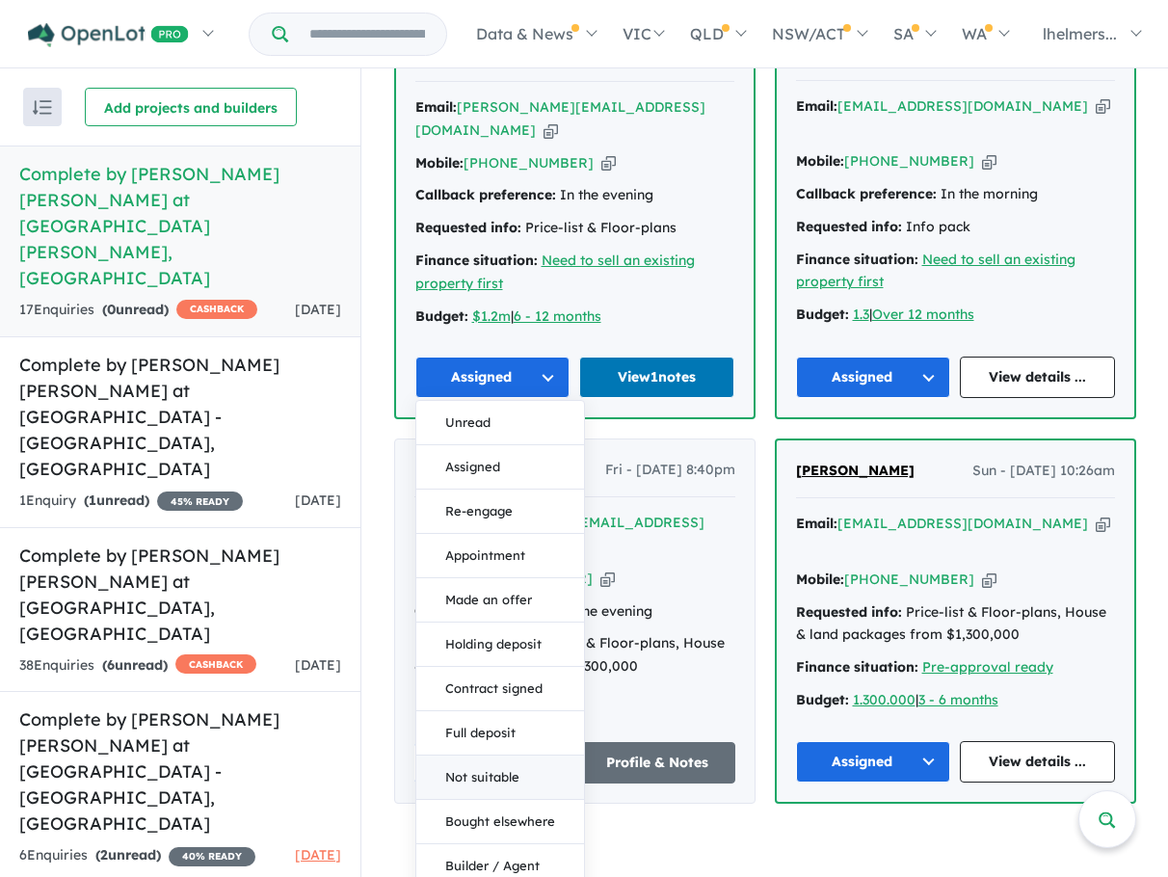
click at [515, 756] on button "Not suitable" at bounding box center [500, 778] width 168 height 44
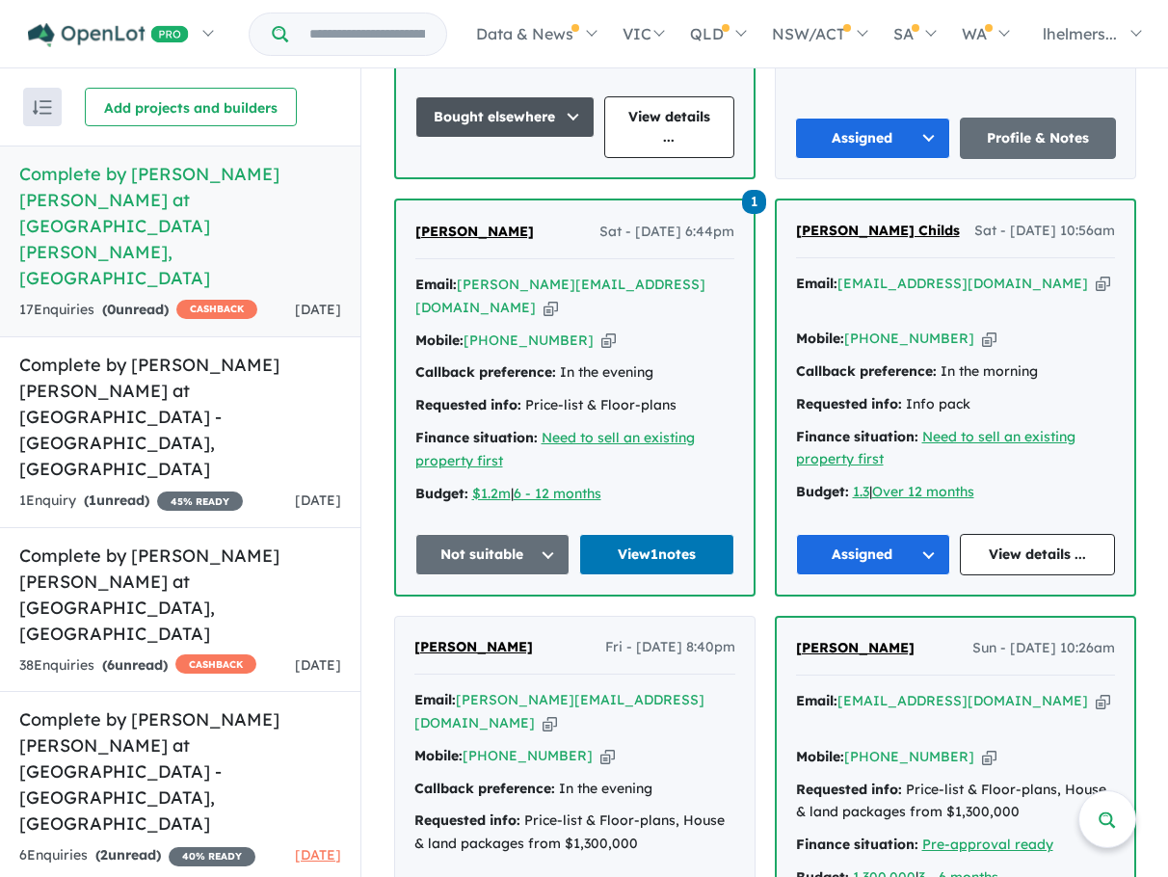
click at [877, 534] on button "Assigned" at bounding box center [873, 554] width 155 height 41
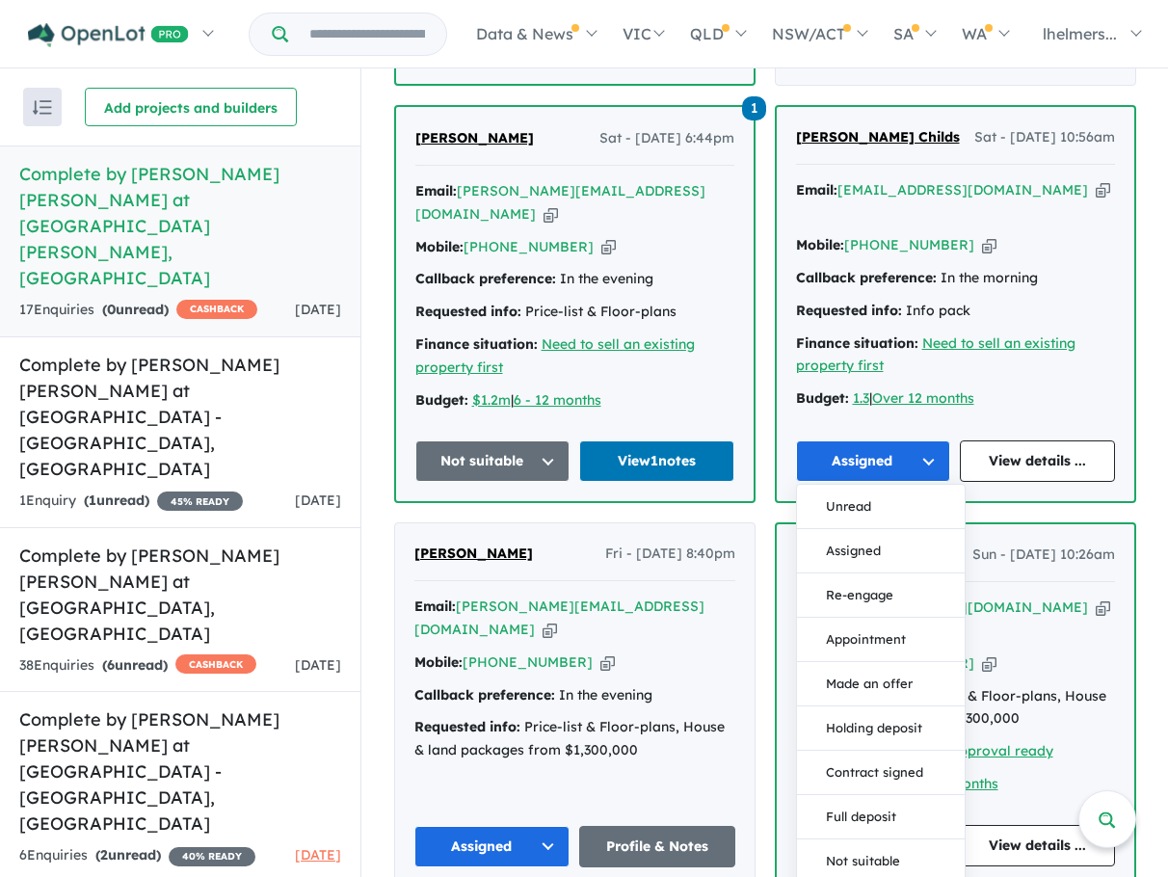
scroll to position [2207, 0]
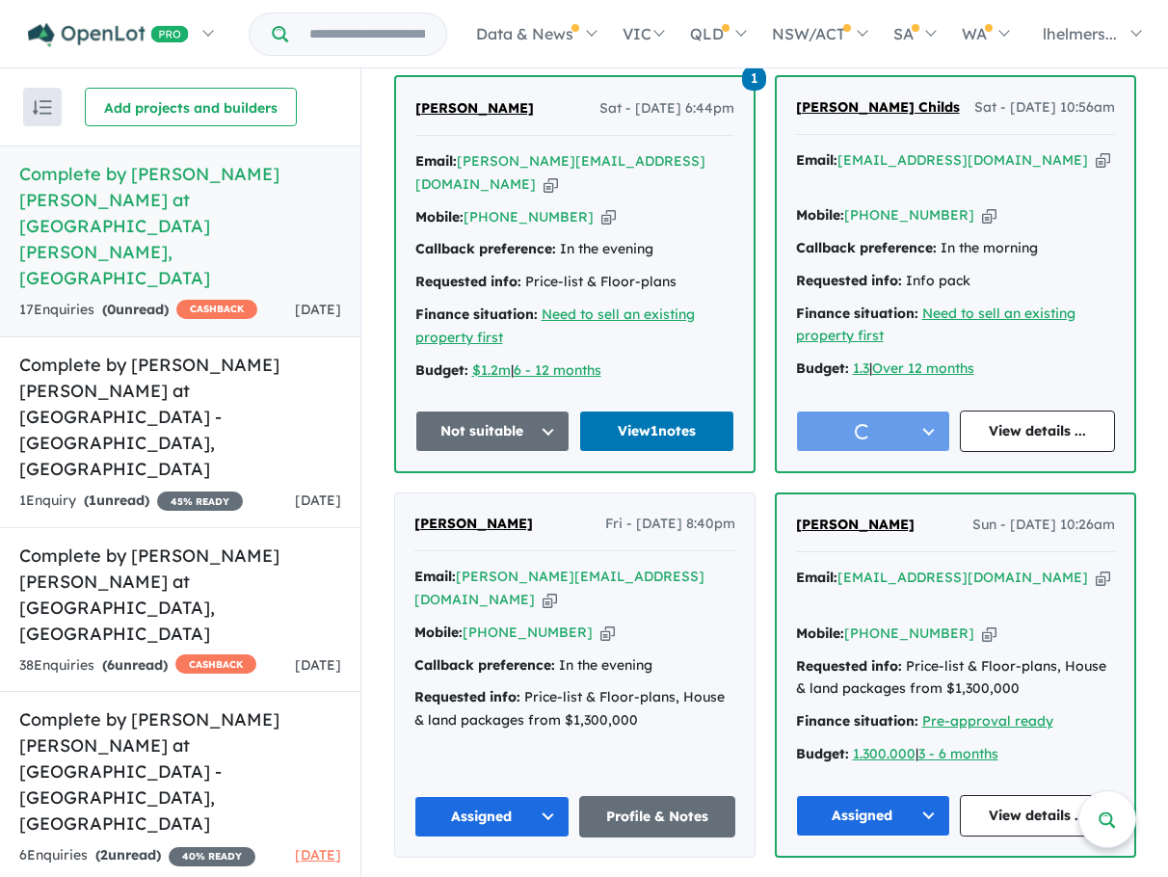
scroll to position [2029, 0]
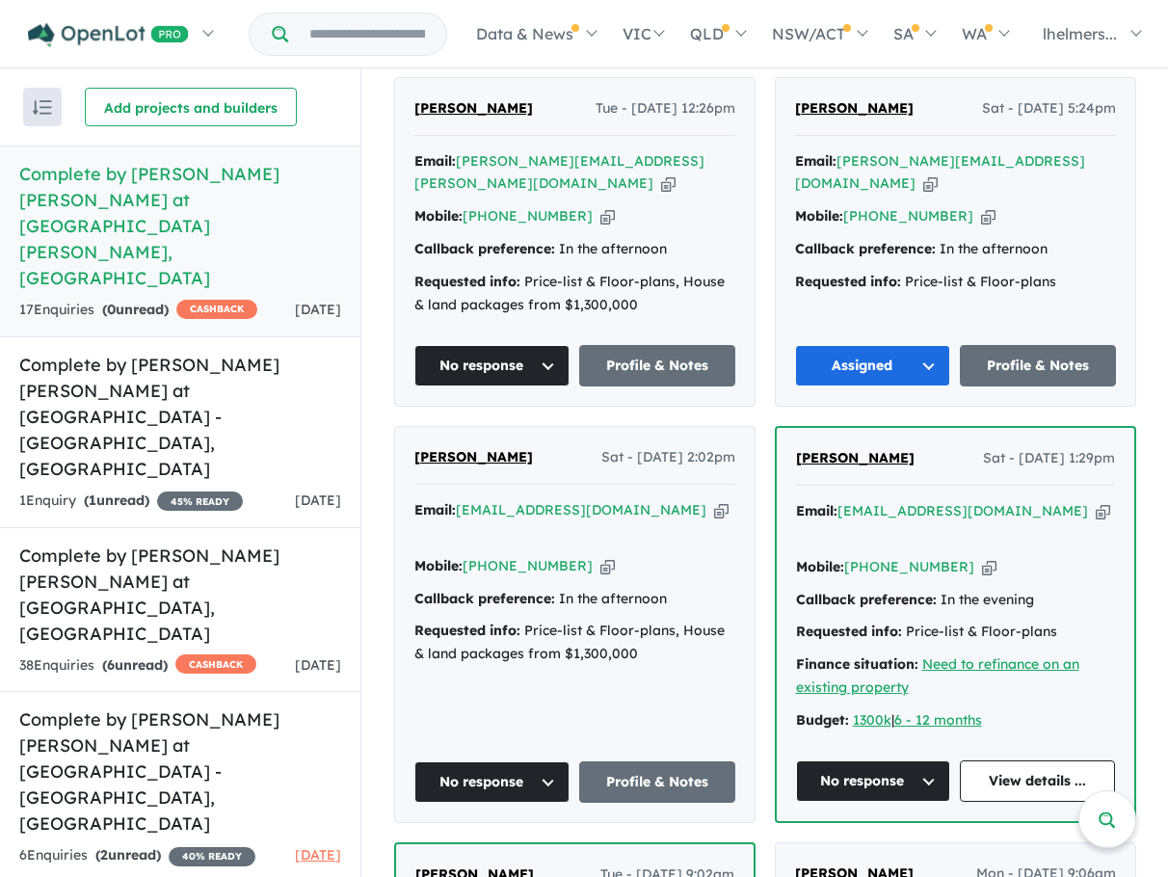
scroll to position [969, 0]
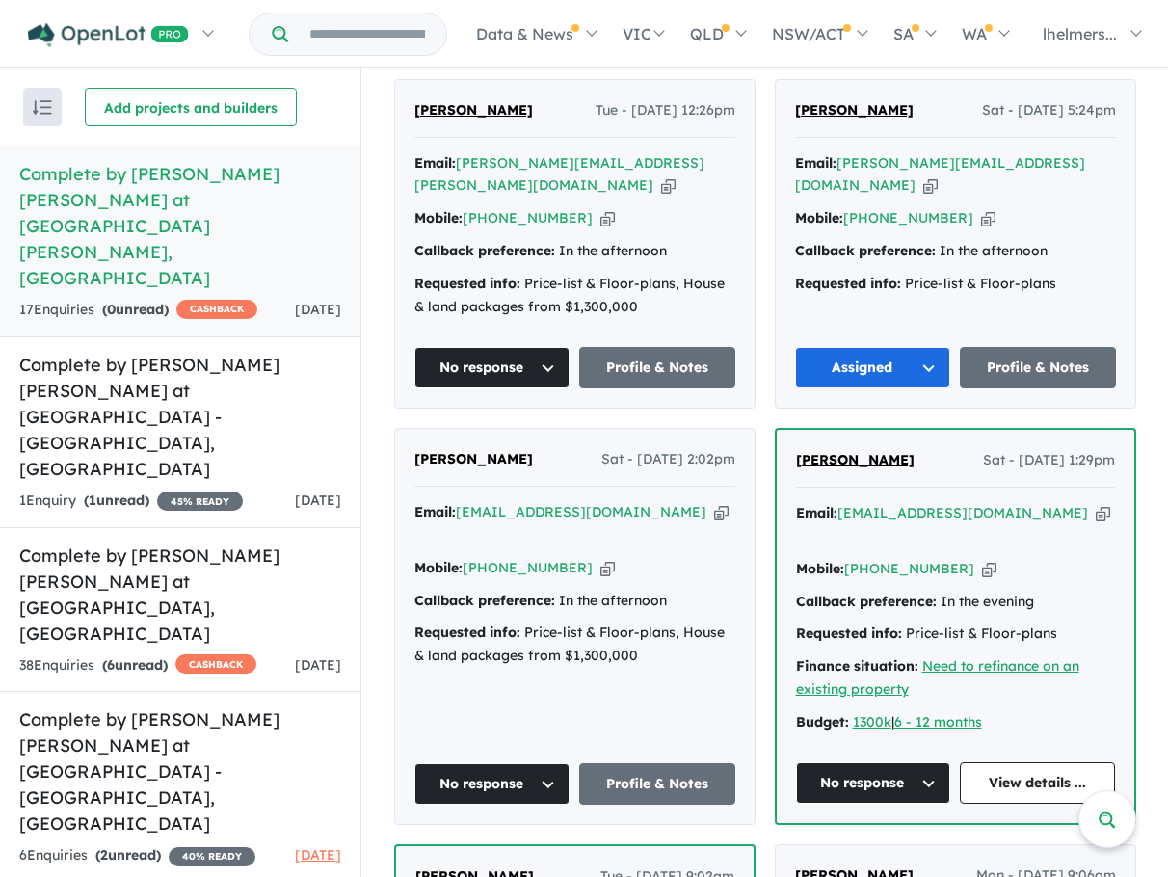
click at [923, 347] on button "Assigned" at bounding box center [873, 367] width 156 height 41
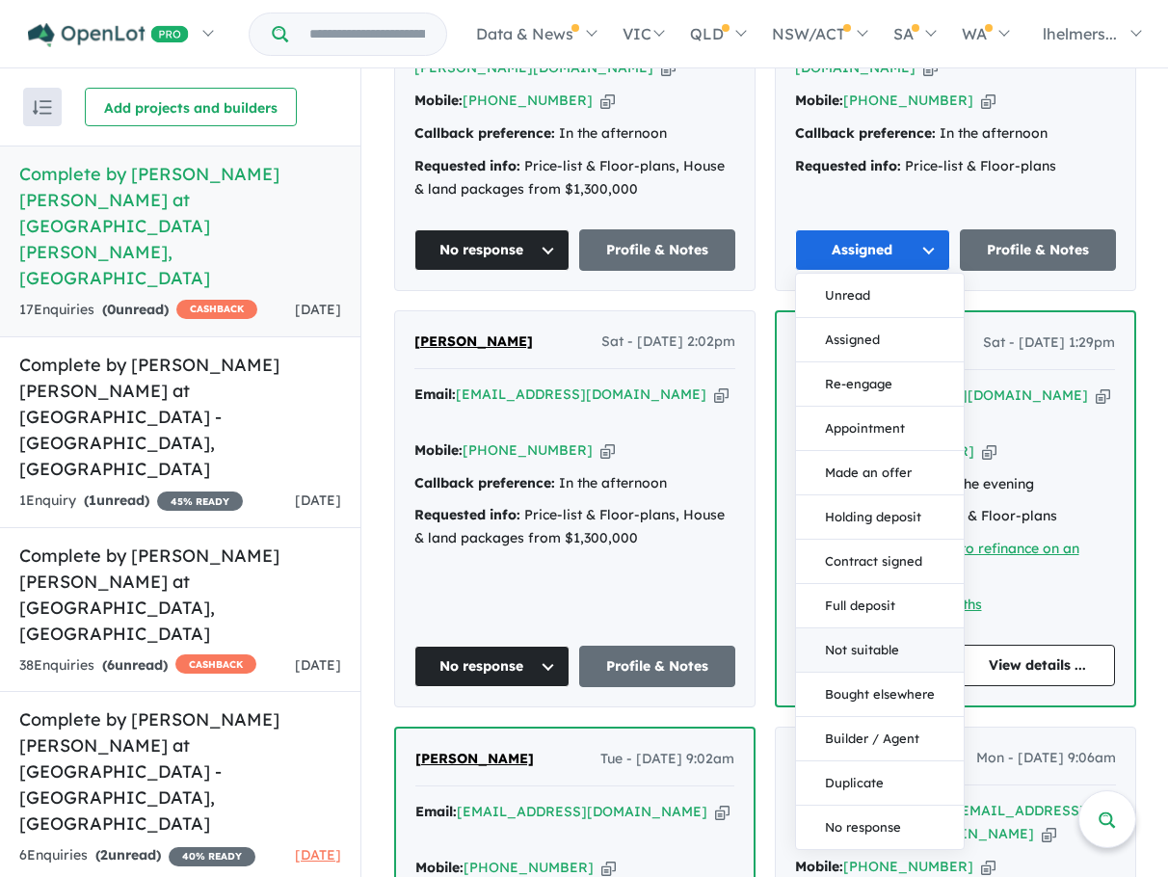
scroll to position [1162, 0]
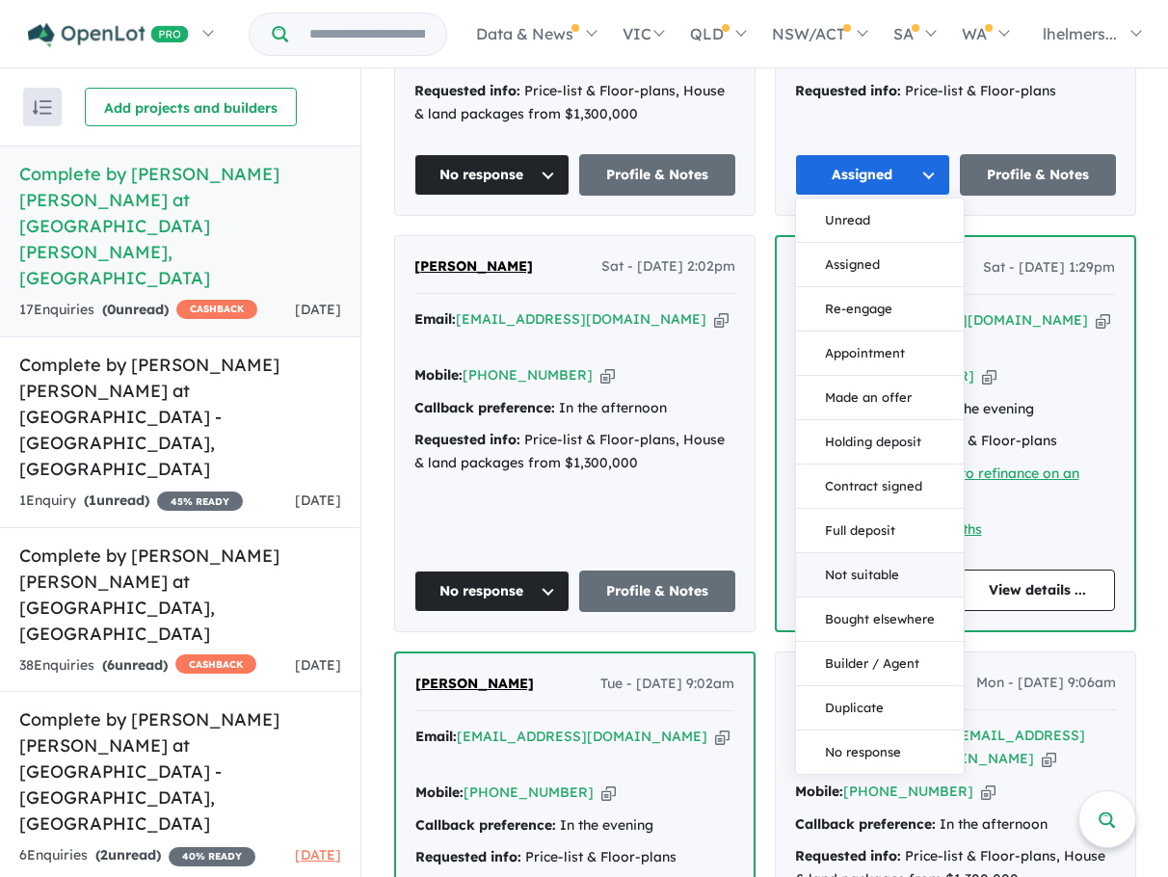
click at [895, 553] on button "Not suitable" at bounding box center [880, 575] width 168 height 44
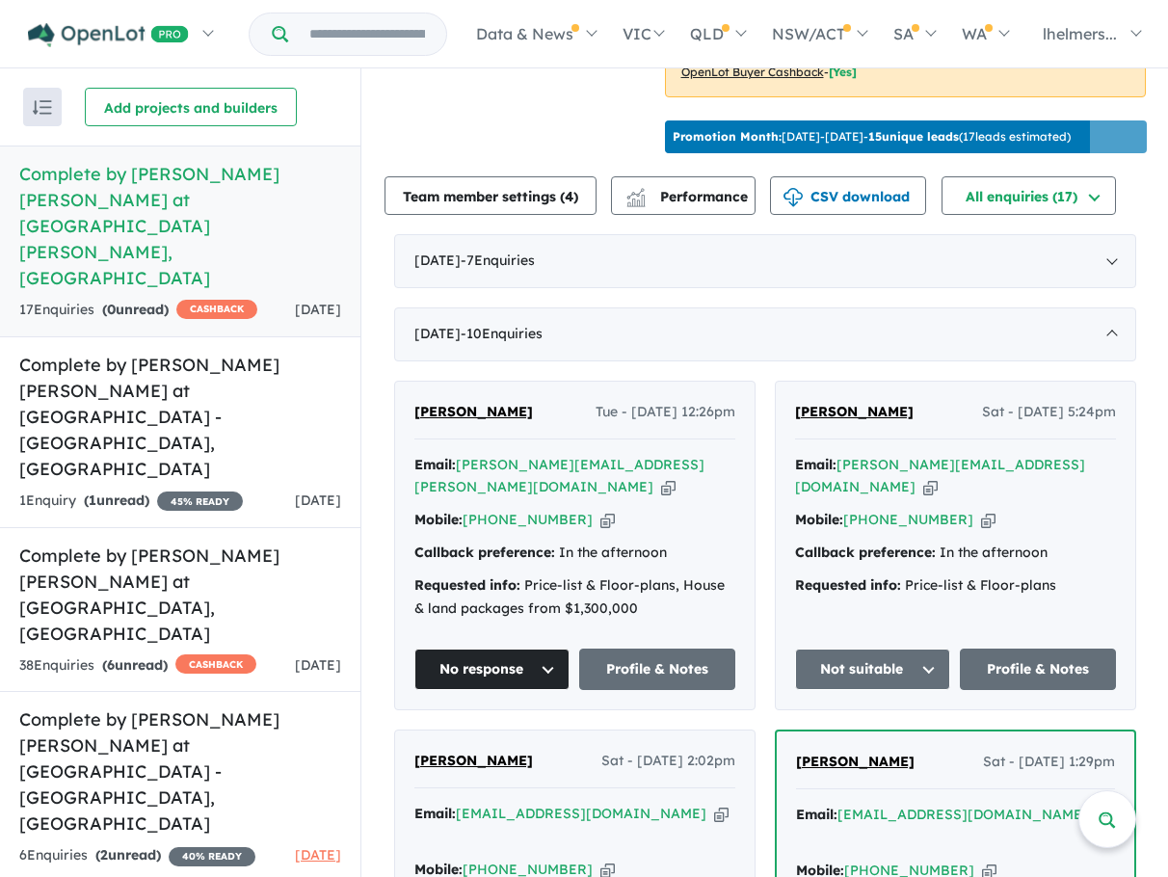
scroll to position [584, 0]
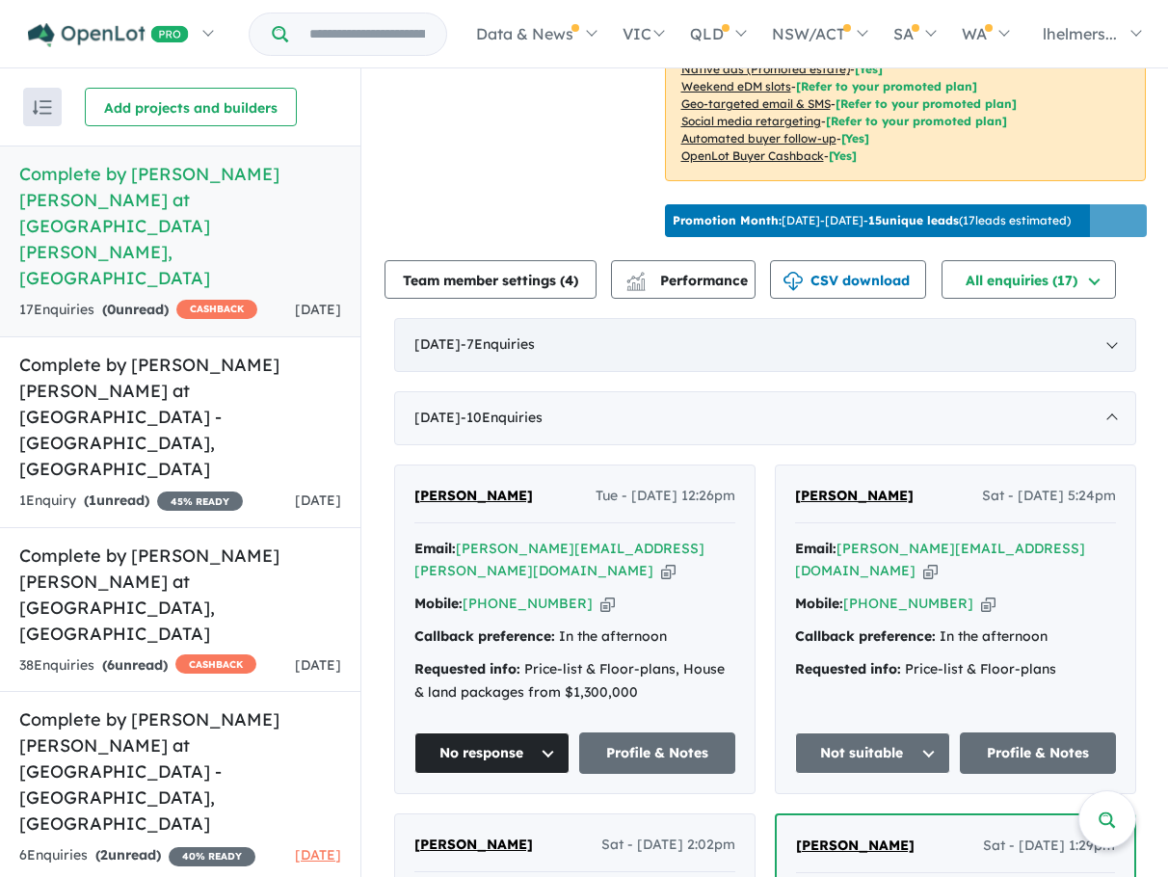
click at [807, 346] on div "[DATE] - 7 Enquir ies ( 0 unread)" at bounding box center [765, 345] width 742 height 54
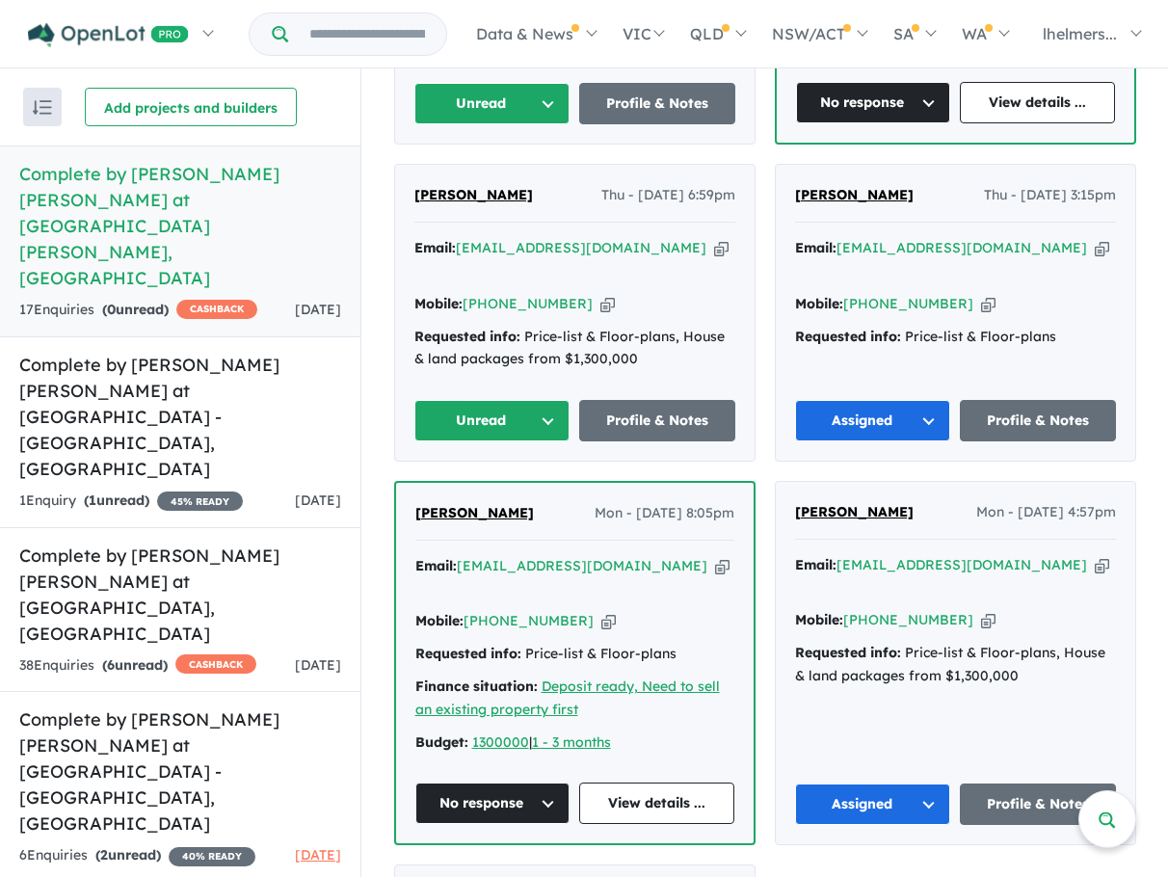
scroll to position [1259, 0]
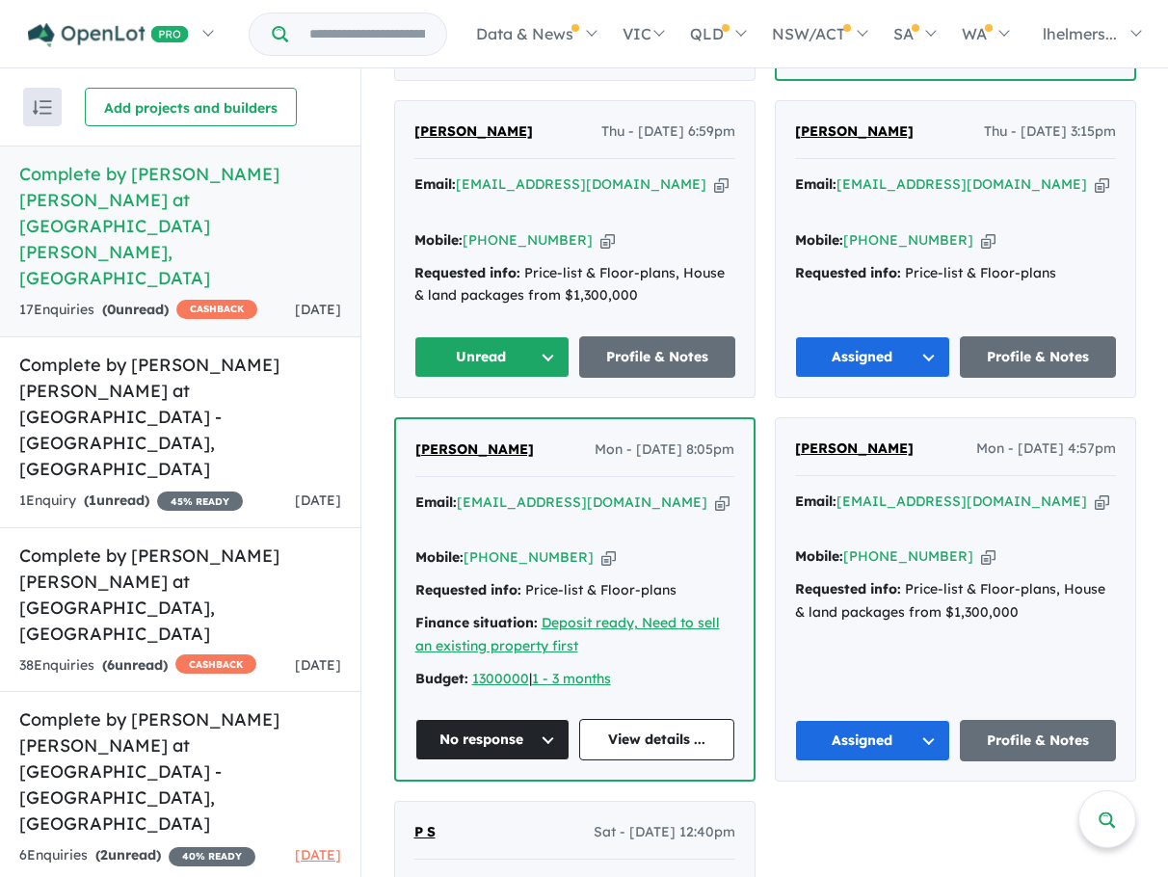
click at [942, 731] on button "Assigned" at bounding box center [873, 740] width 156 height 41
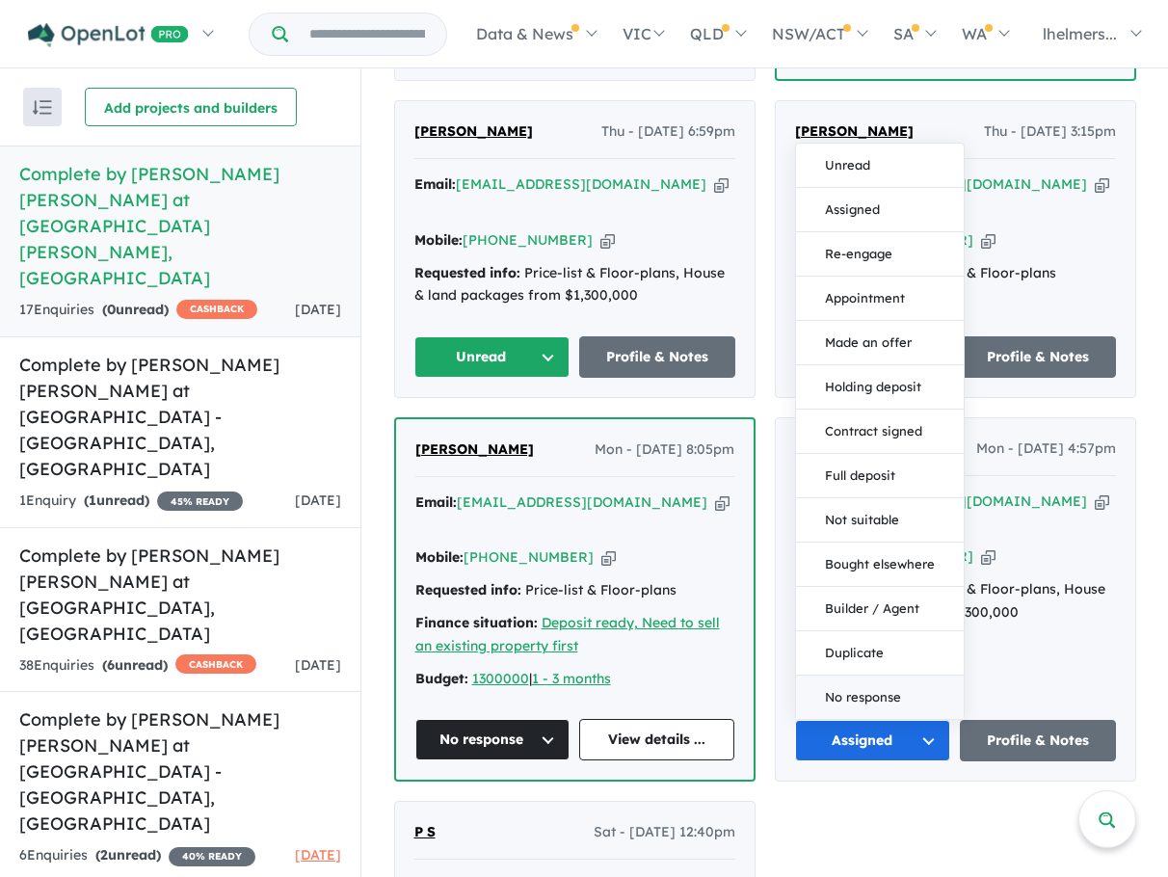
click at [909, 697] on button "No response" at bounding box center [880, 697] width 168 height 43
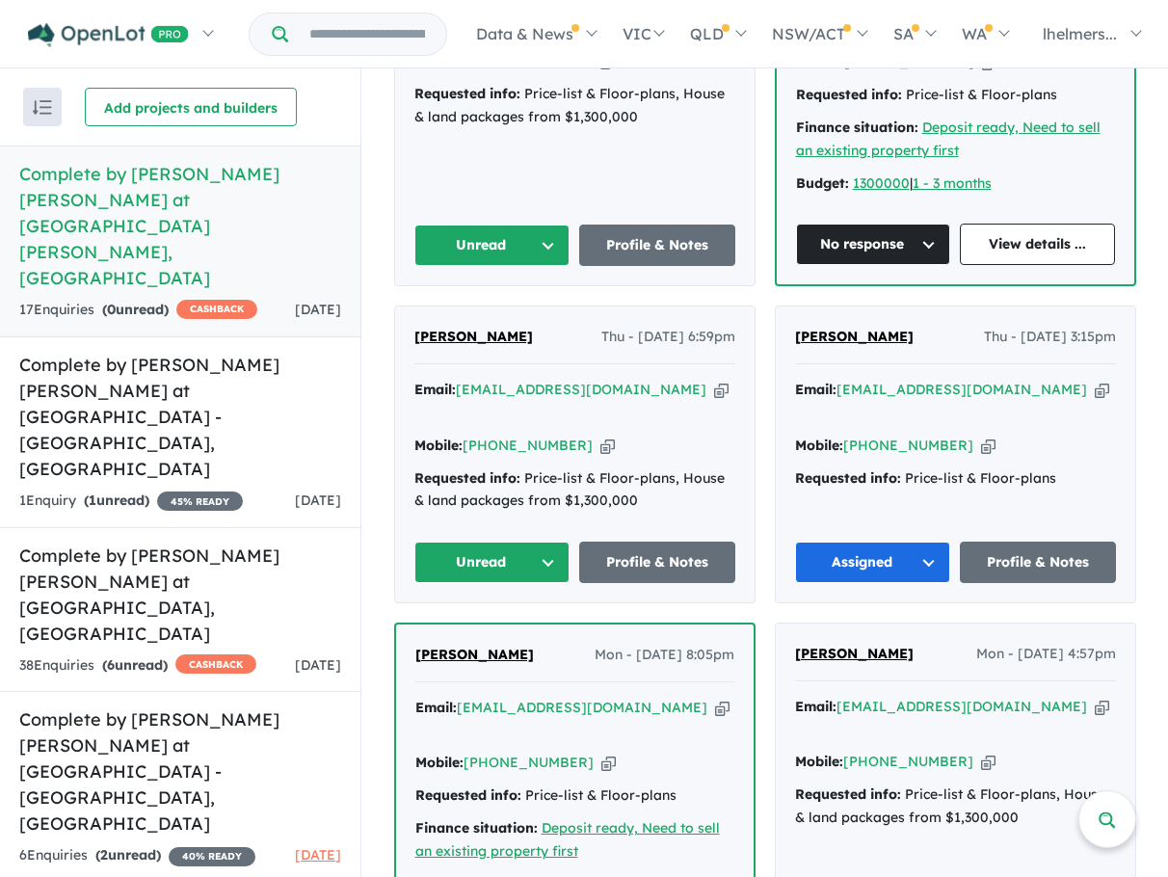
scroll to position [1036, 0]
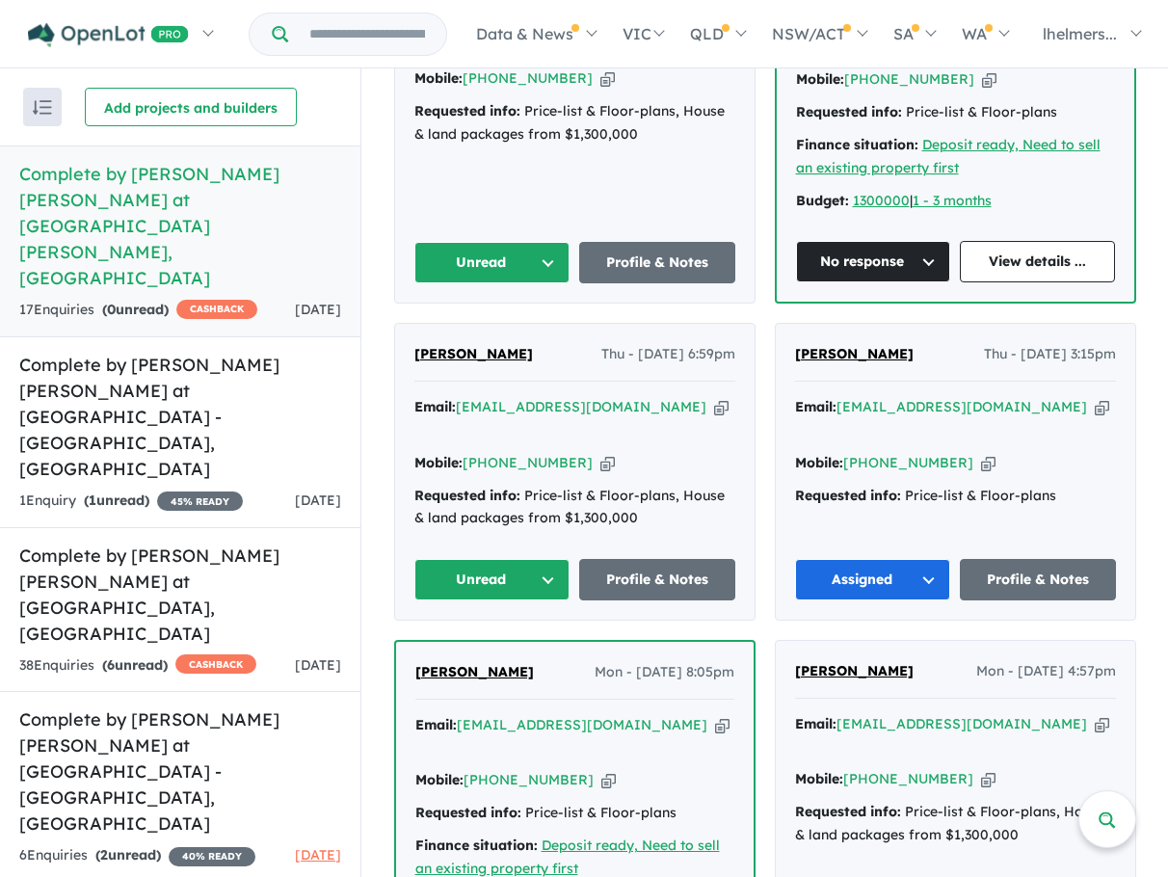
click at [762, 624] on div "[PERSON_NAME] Mon - [DATE] 5:51pm Email: [EMAIL_ADDRESS][DOMAIN_NAME] Copied! M…" at bounding box center [765, 619] width 742 height 1360
